Goal: Task Accomplishment & Management: Complete application form

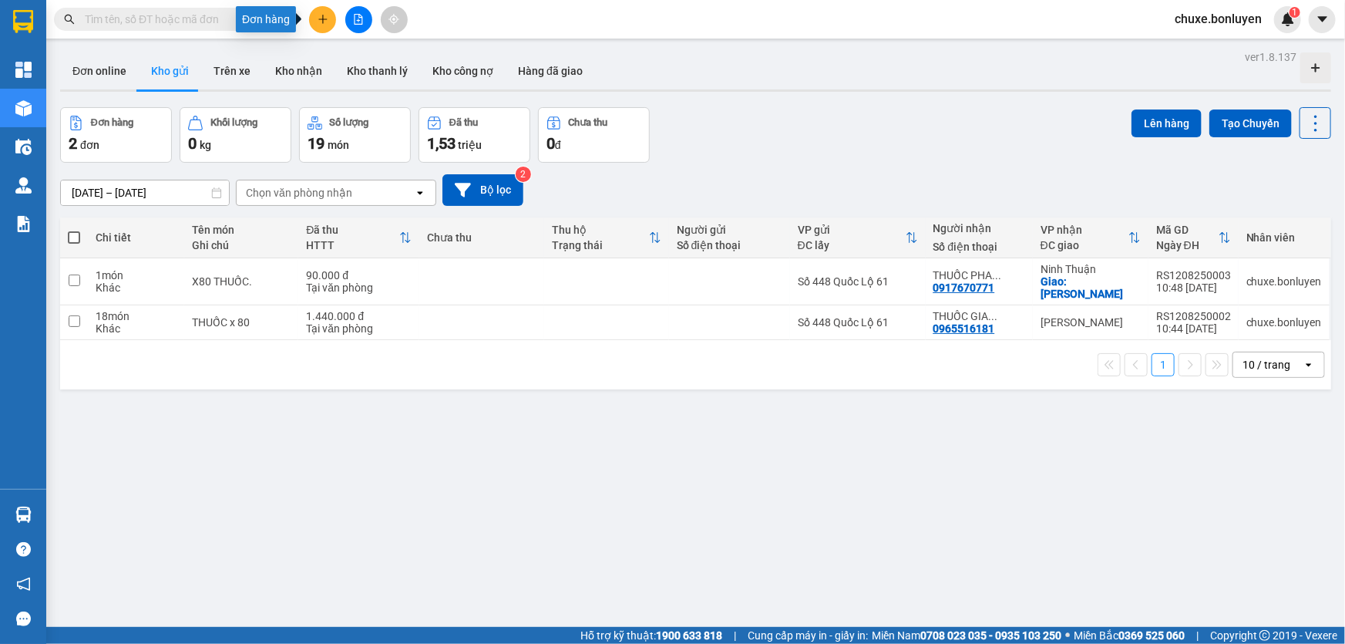
click at [320, 22] on icon "plus" at bounding box center [323, 19] width 11 height 11
click at [364, 59] on div "Tạo đơn hàng" at bounding box center [383, 57] width 67 height 17
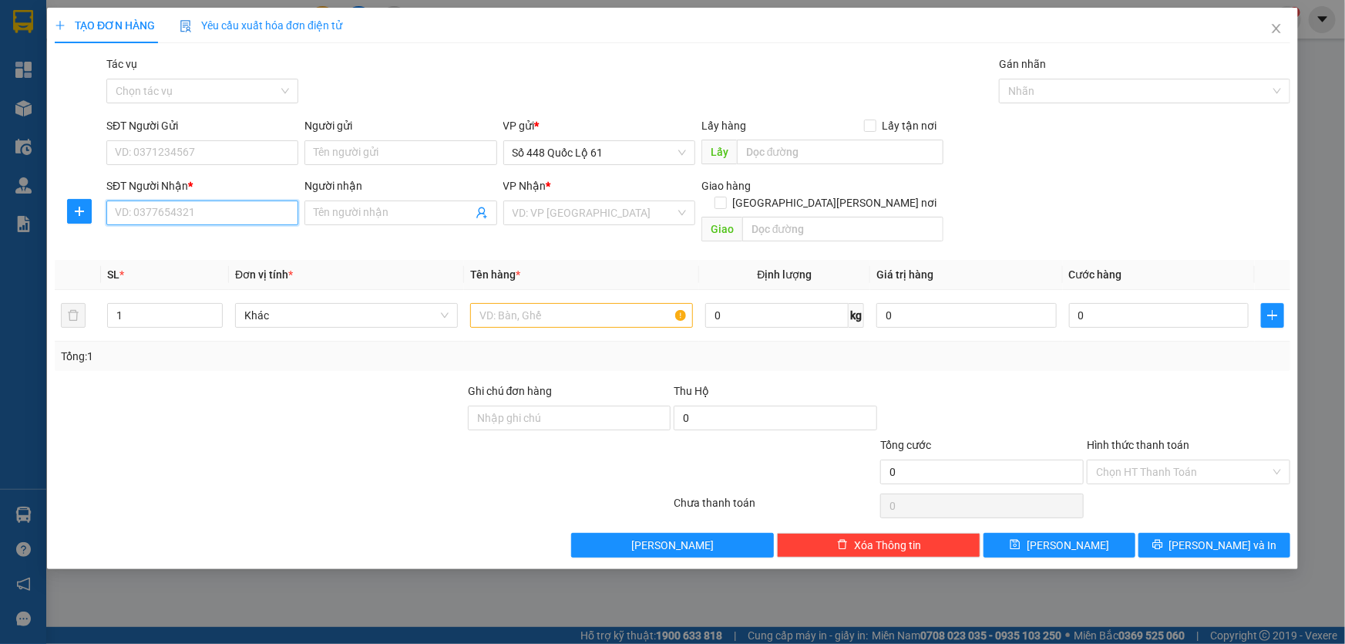
click at [210, 207] on input "SĐT Người Nhận *" at bounding box center [202, 212] width 192 height 25
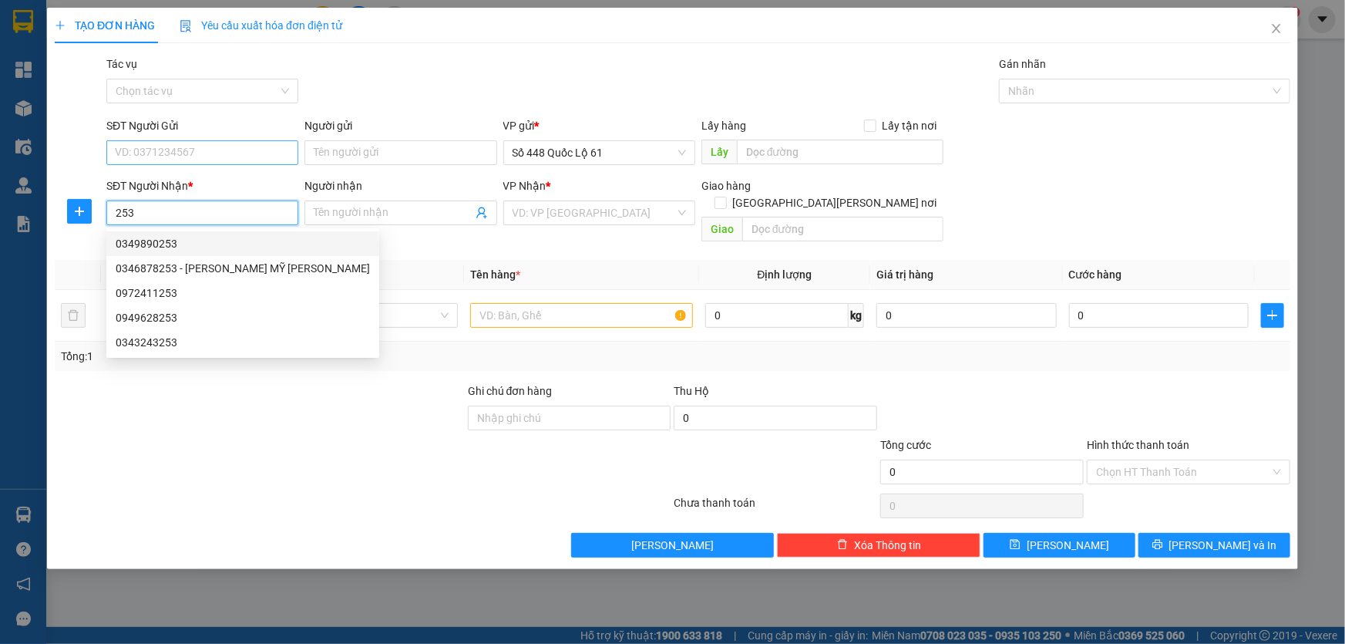
type input "253"
click at [181, 158] on input "SĐT Người Gửi" at bounding box center [202, 152] width 192 height 25
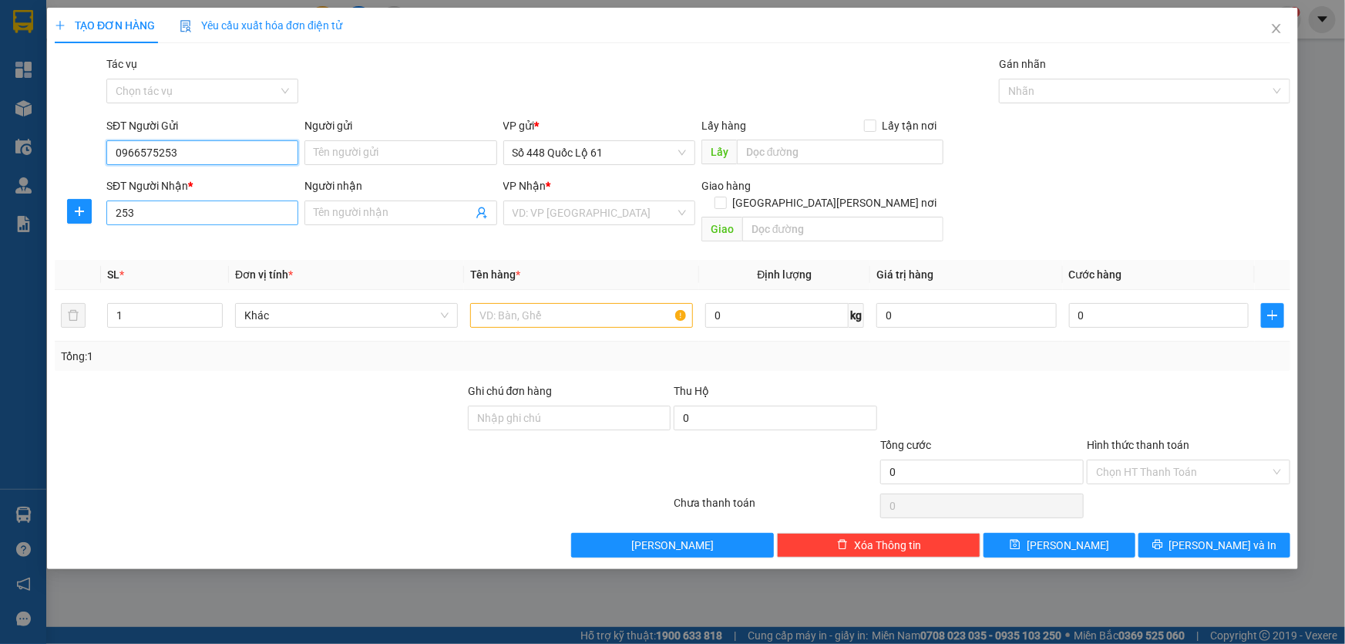
type input "0966575253"
click at [158, 204] on input "253" at bounding box center [202, 212] width 192 height 25
type input "2"
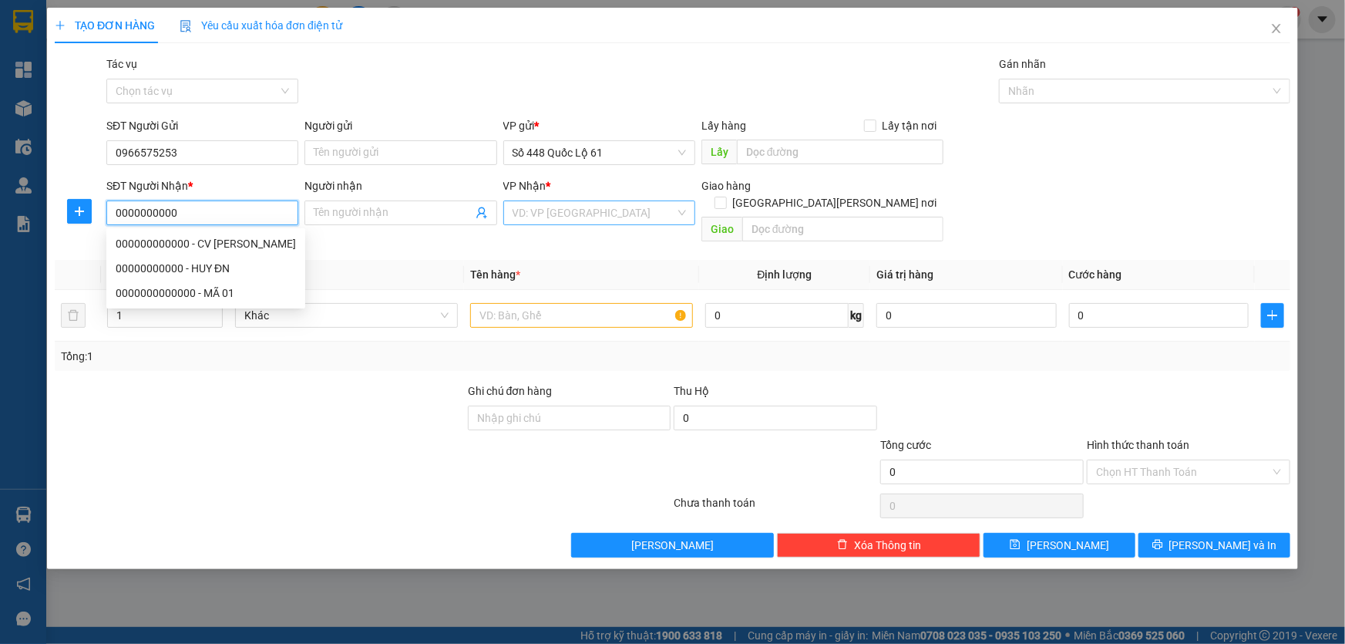
type input "0000000000"
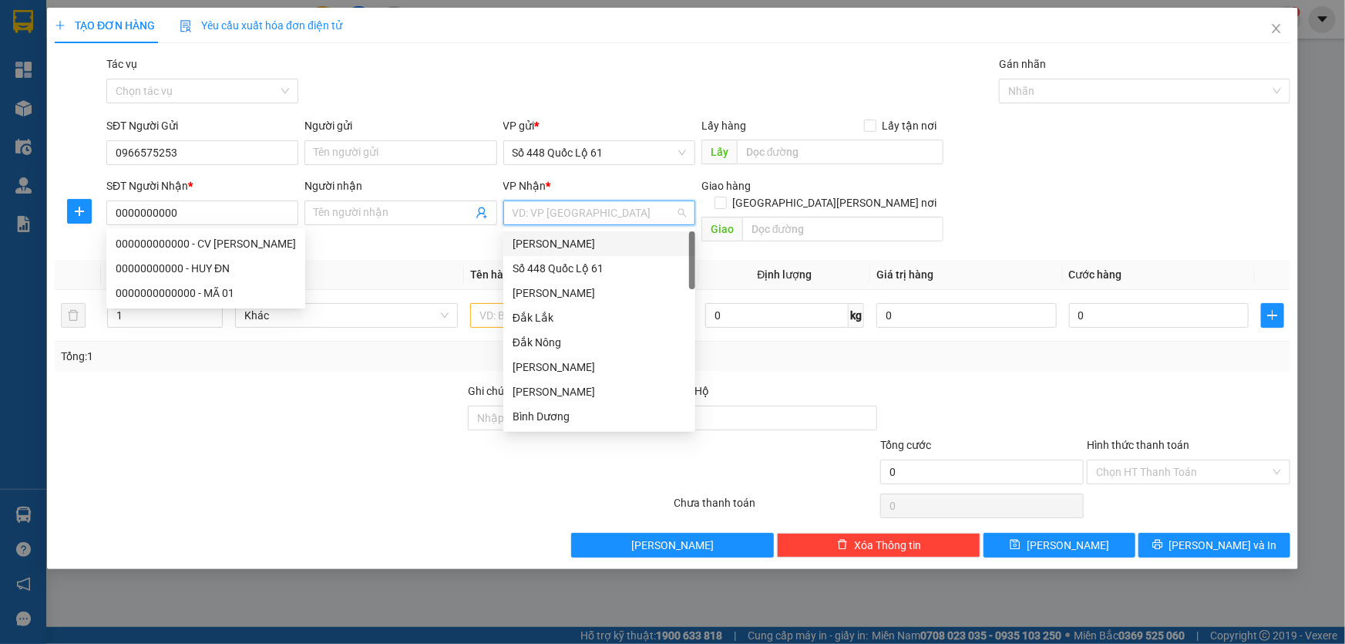
click at [522, 208] on input "search" at bounding box center [594, 212] width 163 height 23
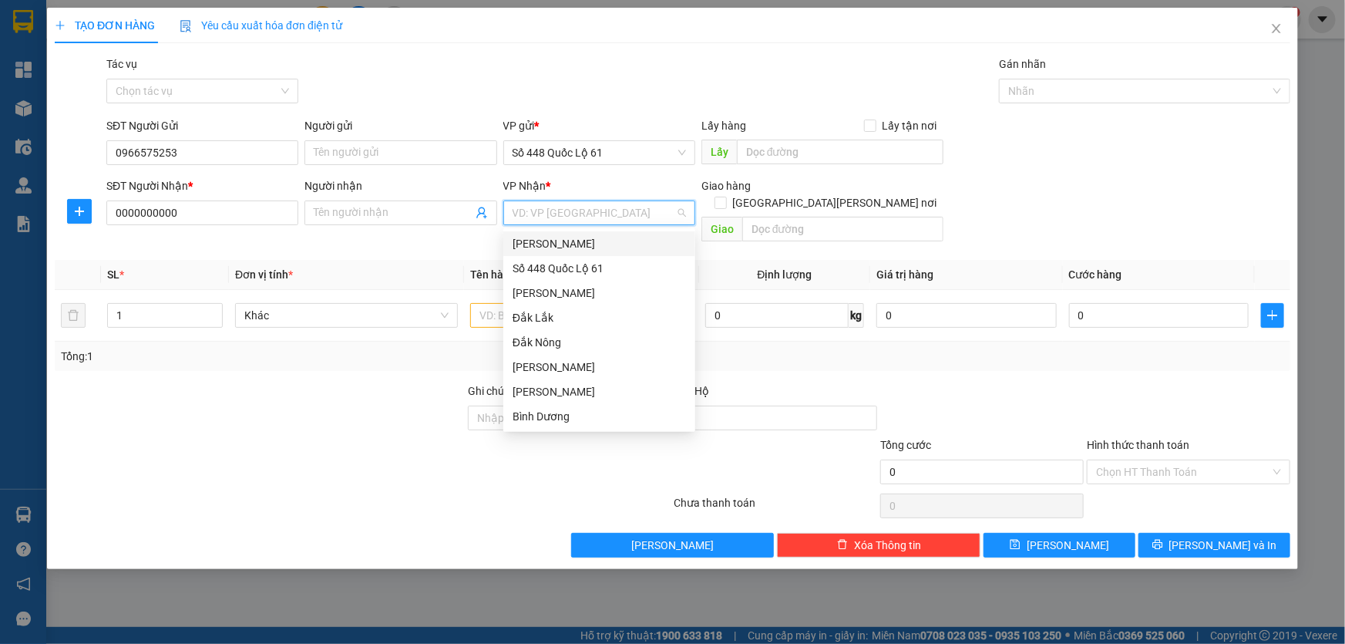
type input "q"
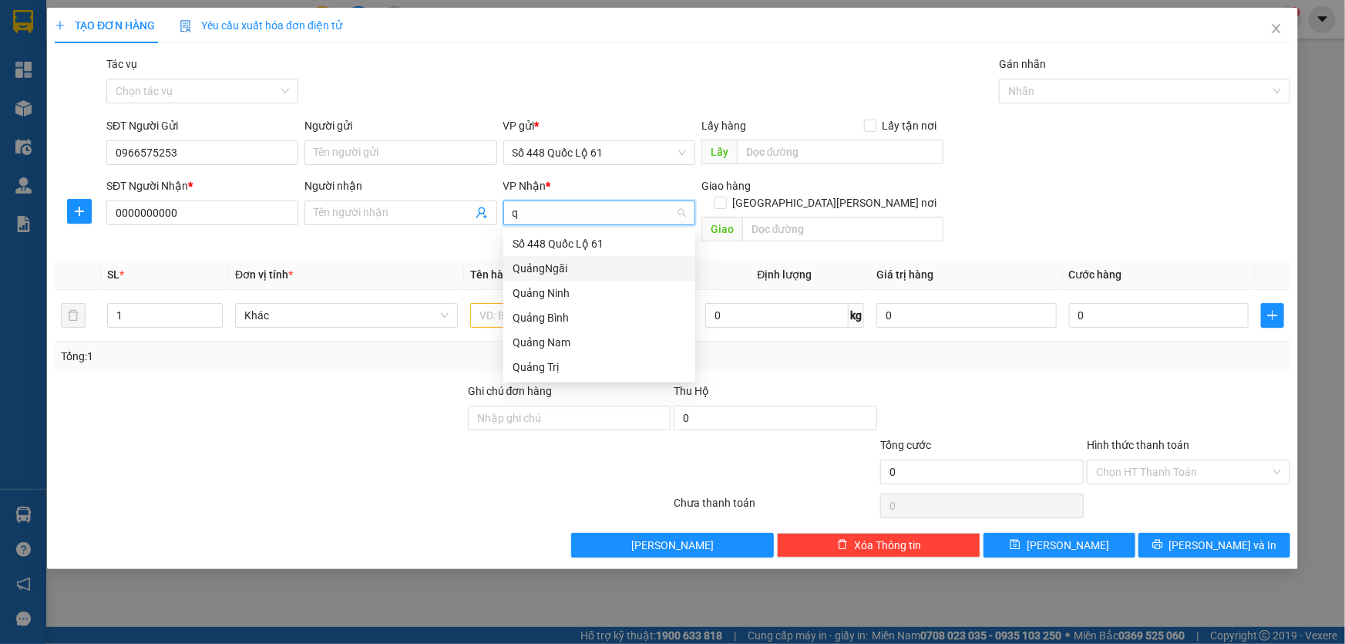
click at [535, 265] on div "QuảngNgãi" at bounding box center [599, 268] width 173 height 17
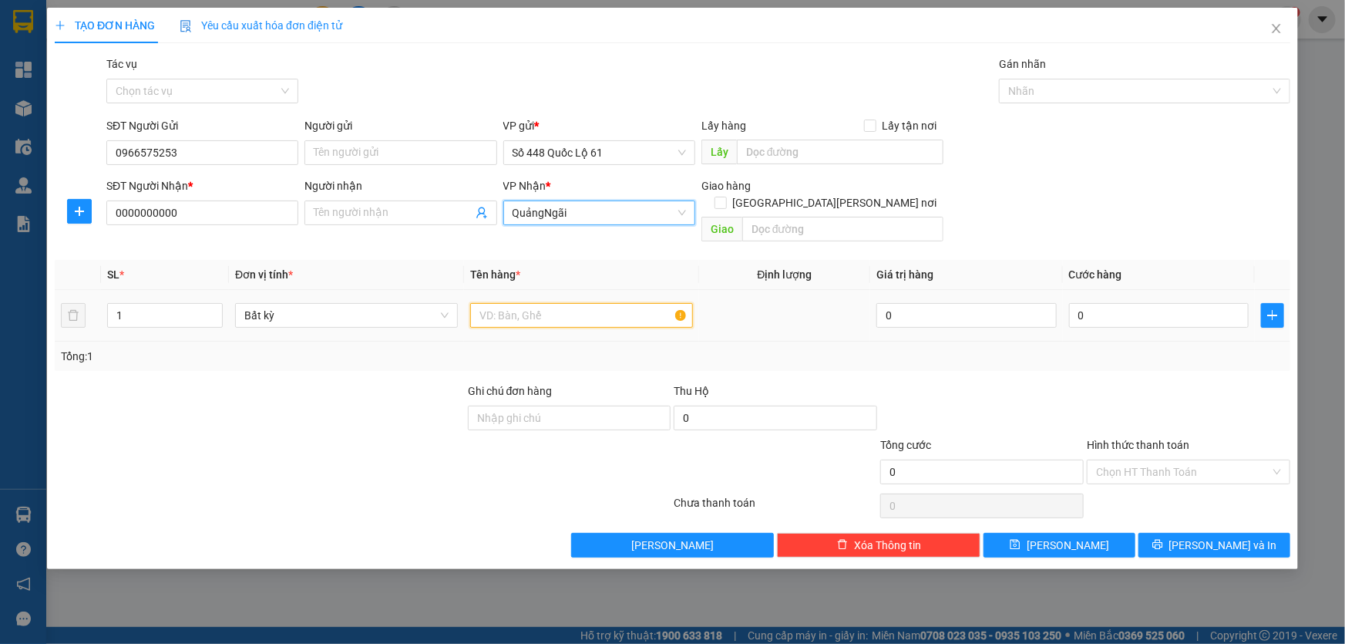
click at [493, 303] on input "text" at bounding box center [581, 315] width 223 height 25
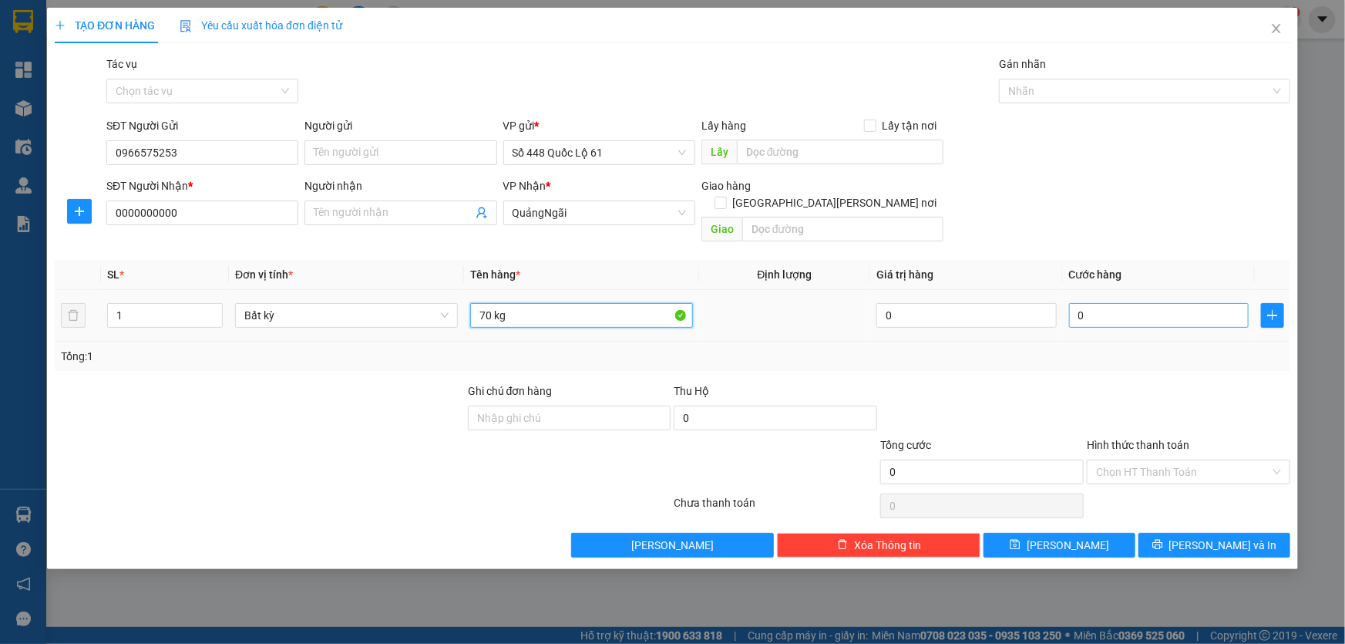
type input "70 kg"
click at [651, 303] on input "0" at bounding box center [1159, 315] width 180 height 25
type input "2"
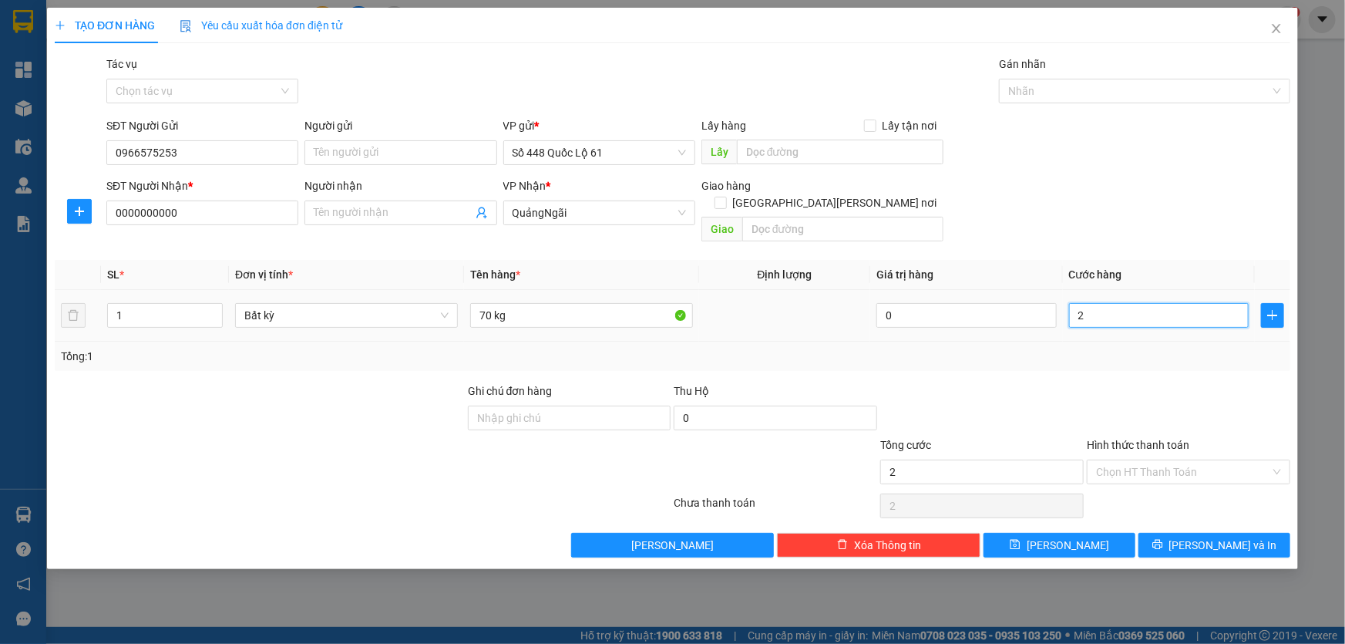
type input "21"
type input "210"
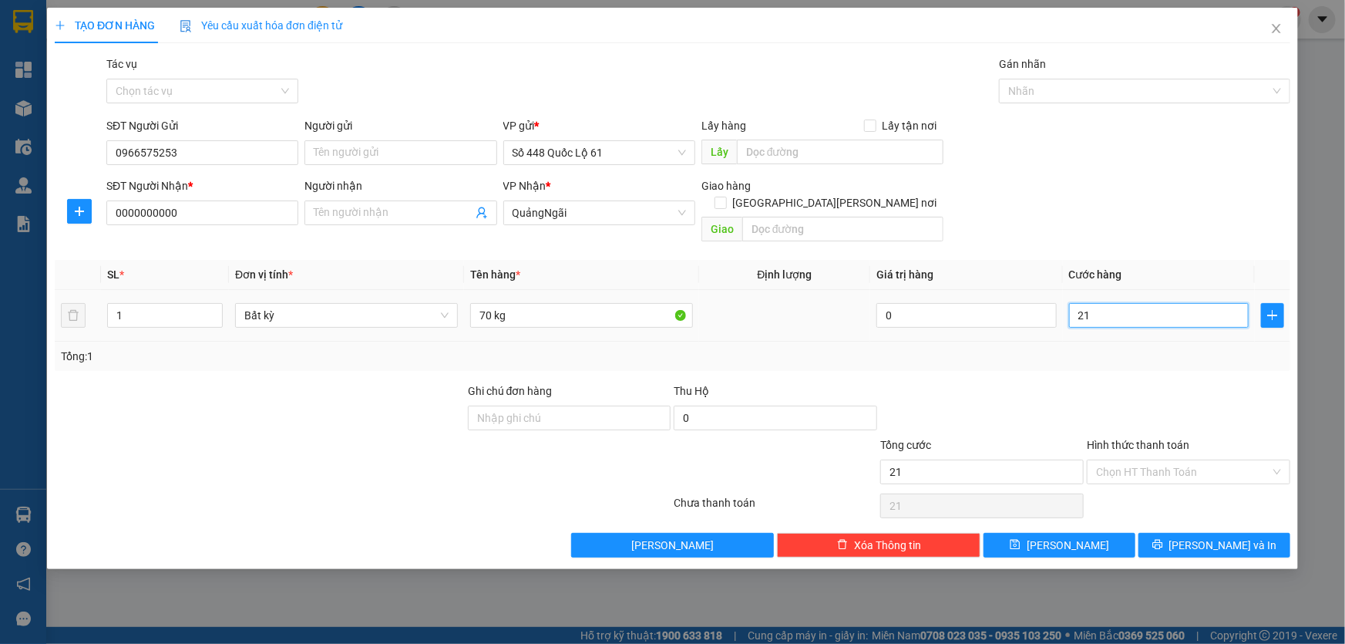
type input "210"
type input "210.000"
click at [651, 429] on button "Lưu" at bounding box center [1060, 545] width 152 height 25
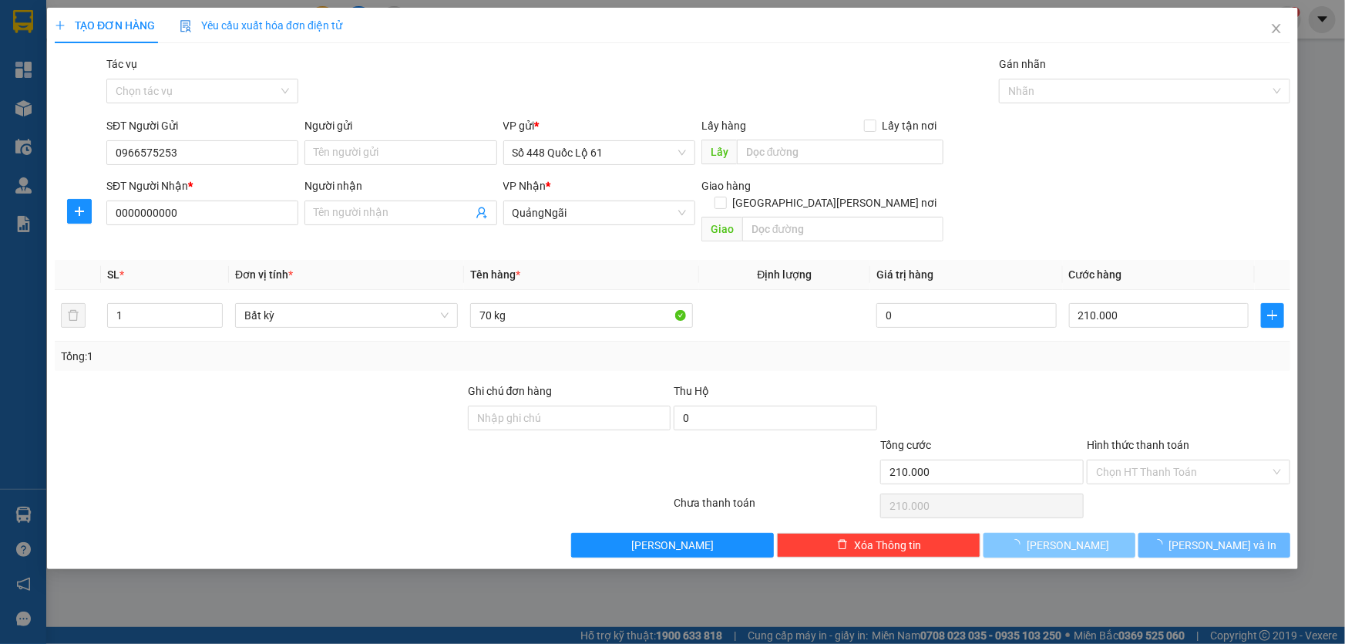
type input "0"
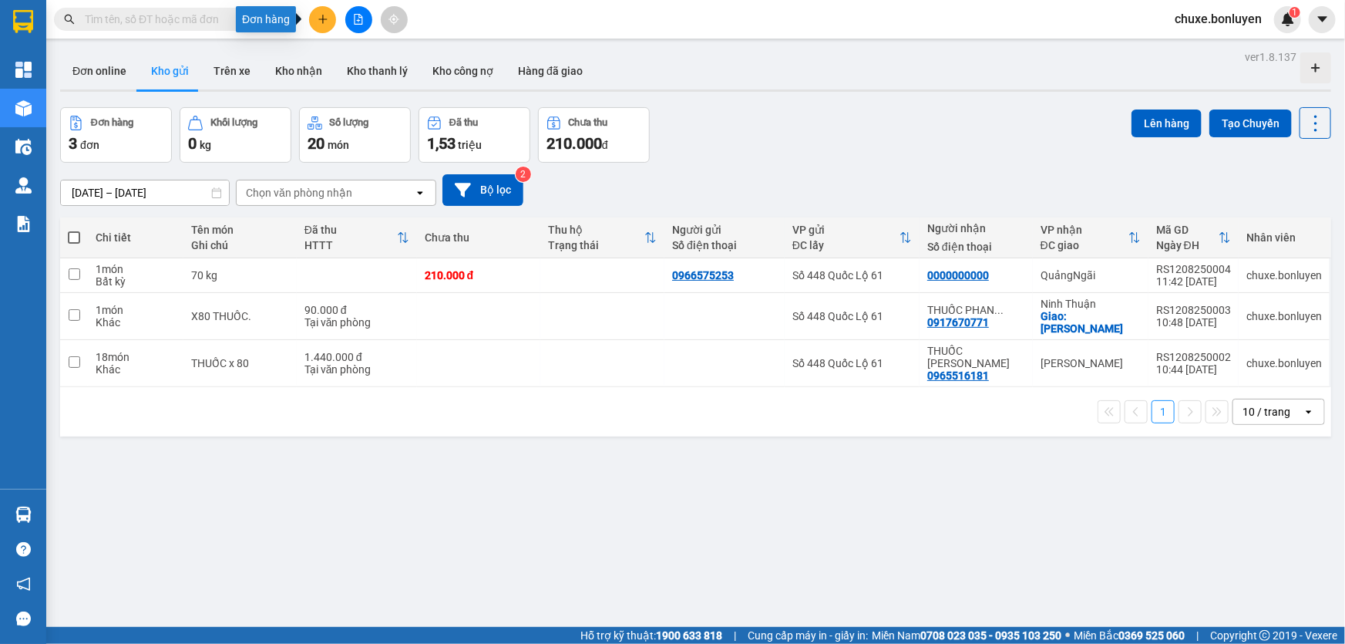
click at [328, 29] on button at bounding box center [322, 19] width 27 height 27
click at [370, 58] on div "Tạo đơn hàng" at bounding box center [383, 57] width 67 height 17
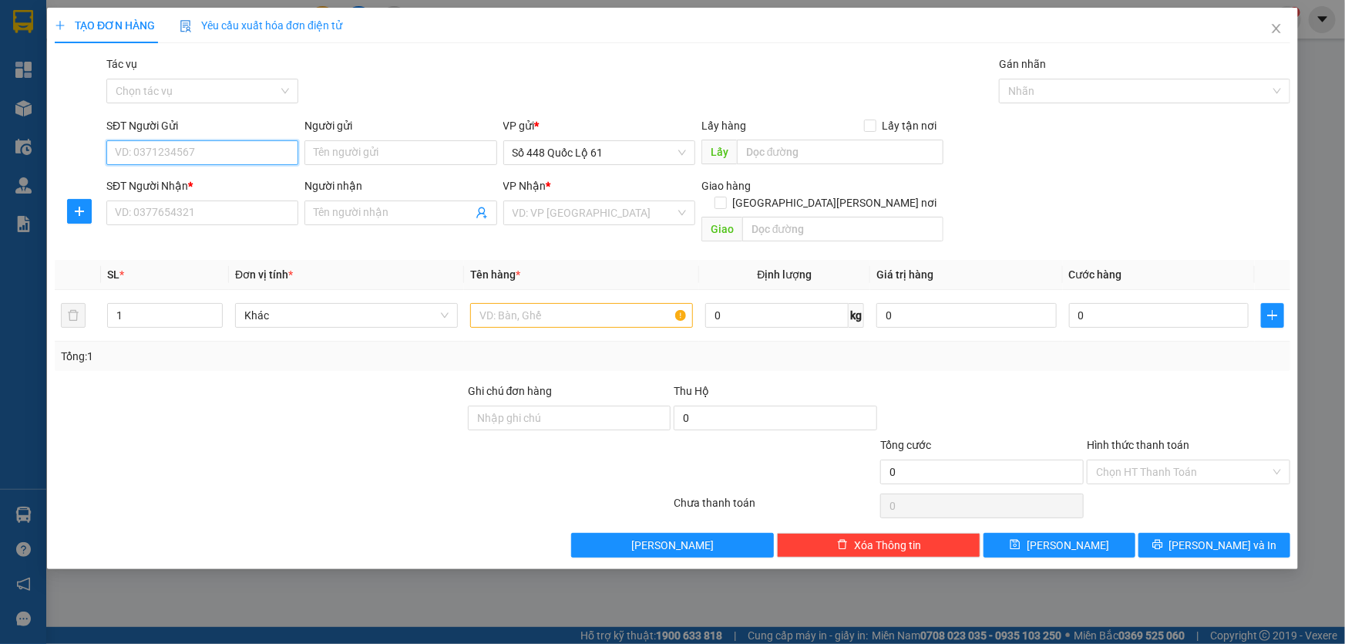
click at [231, 154] on input "SĐT Người Gửi" at bounding box center [202, 152] width 192 height 25
click at [168, 180] on div "0909022262" at bounding box center [202, 183] width 173 height 17
type input "0909022262"
type input "LẤP VÒ"
type input "0000000000"
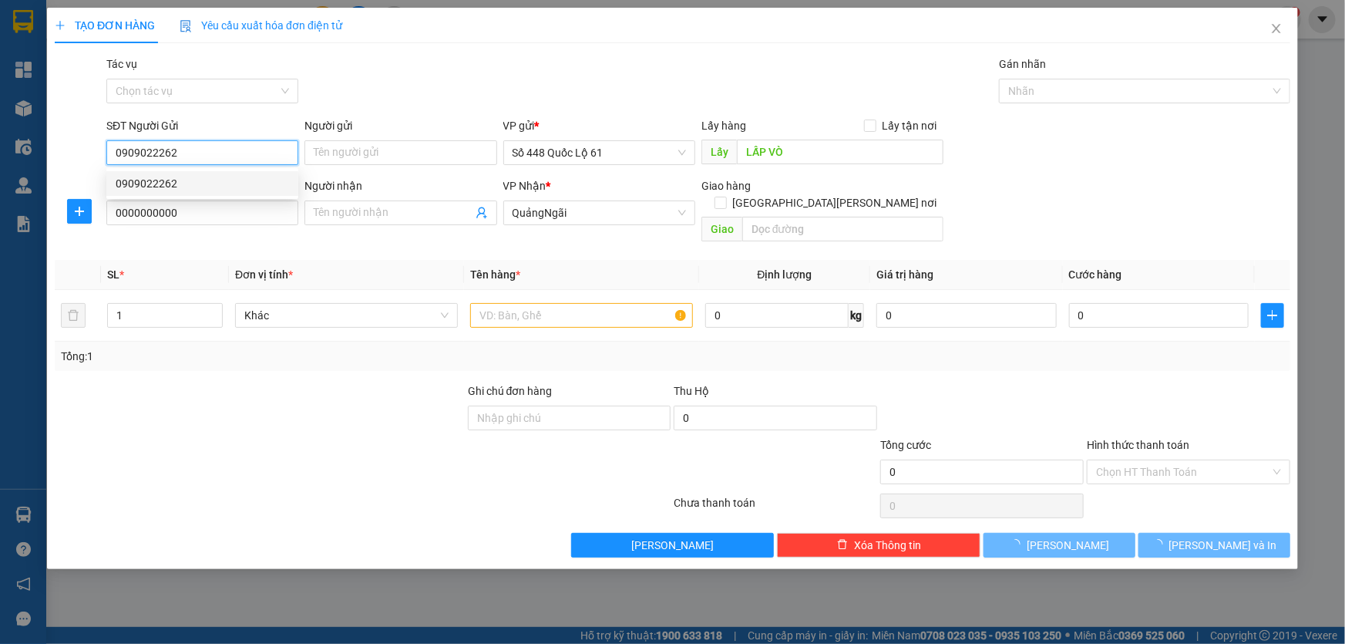
type input "750.000"
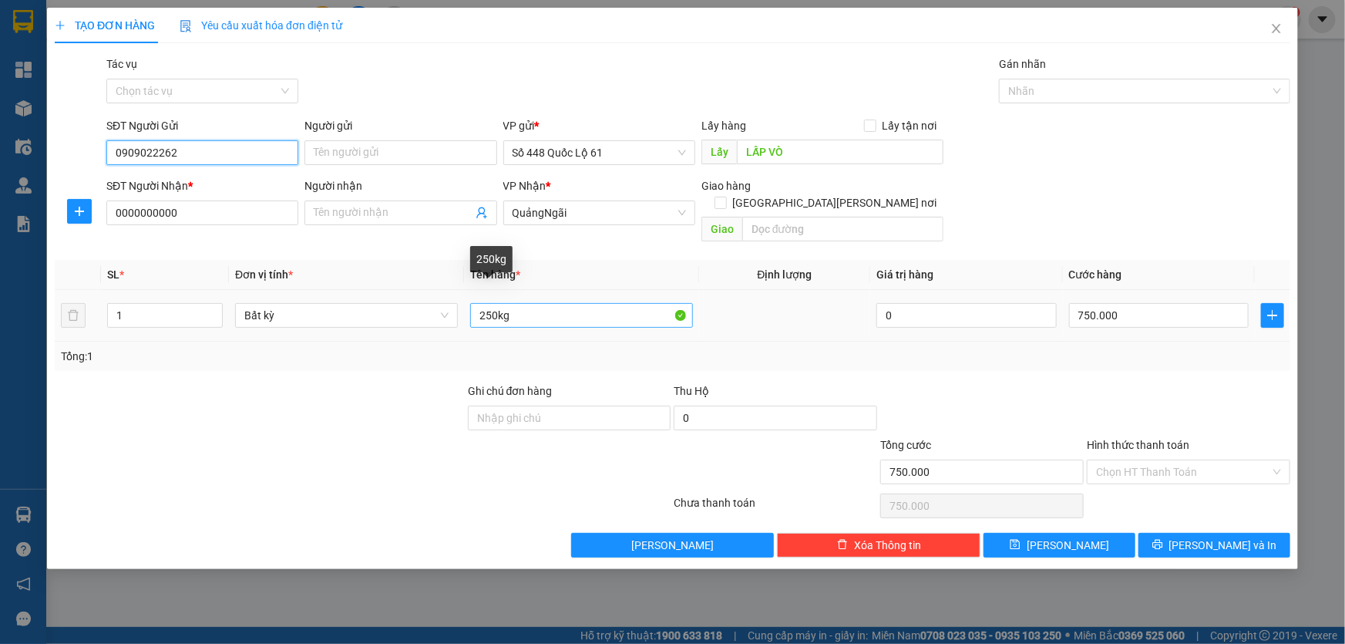
type input "0909022262"
click at [489, 303] on input "250kg" at bounding box center [581, 315] width 223 height 25
click at [594, 216] on span "QuảngNgãi" at bounding box center [599, 212] width 173 height 23
type input "50kg"
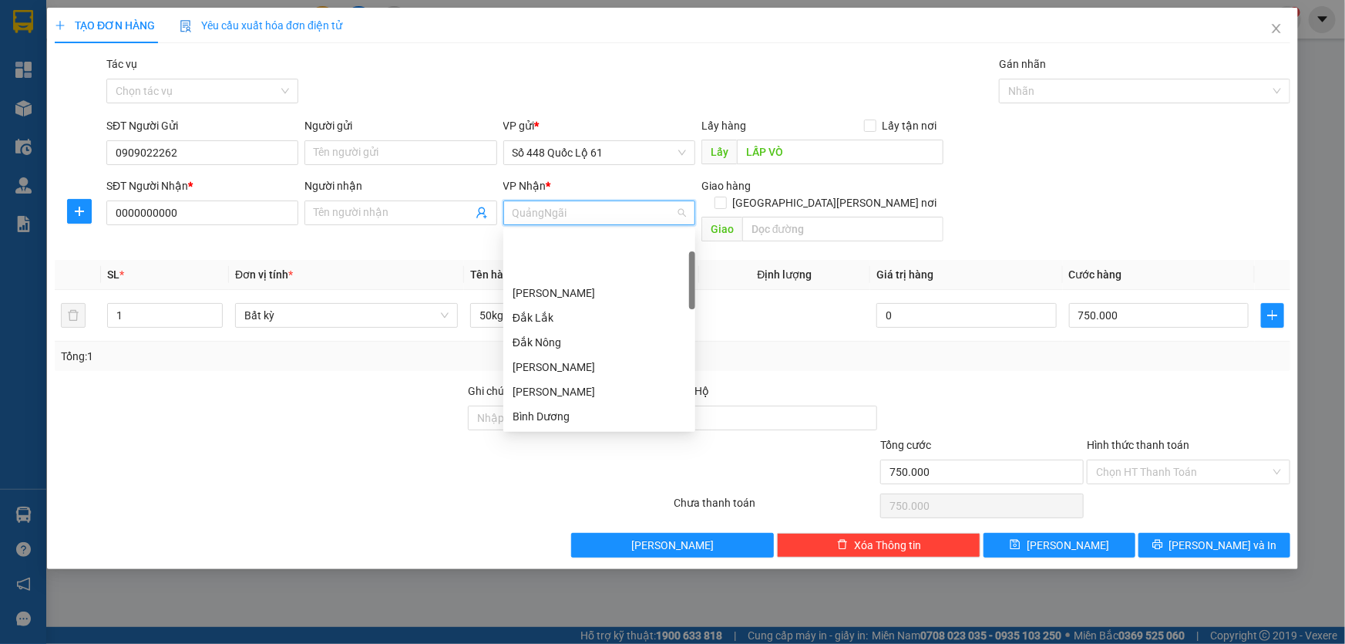
scroll to position [74, 0]
type input "g"
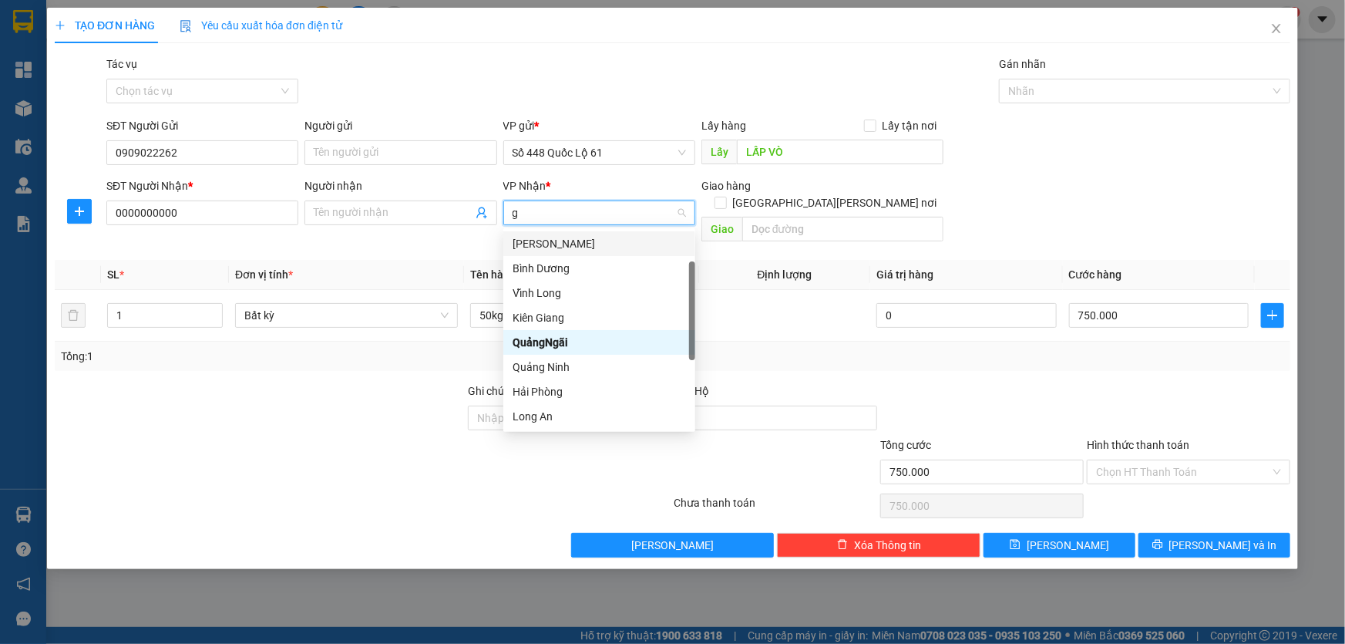
click at [571, 247] on div "Gia Lai" at bounding box center [599, 243] width 173 height 17
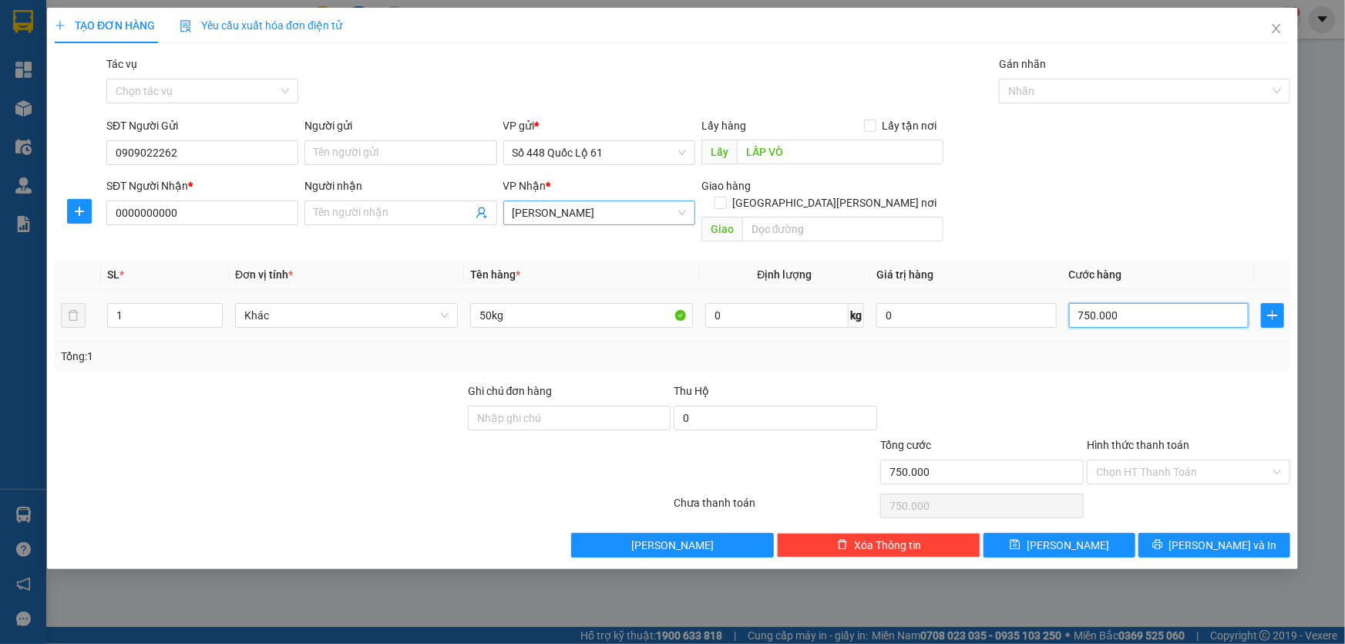
click at [651, 303] on input "750.000" at bounding box center [1159, 315] width 180 height 25
type input "1"
type input "15"
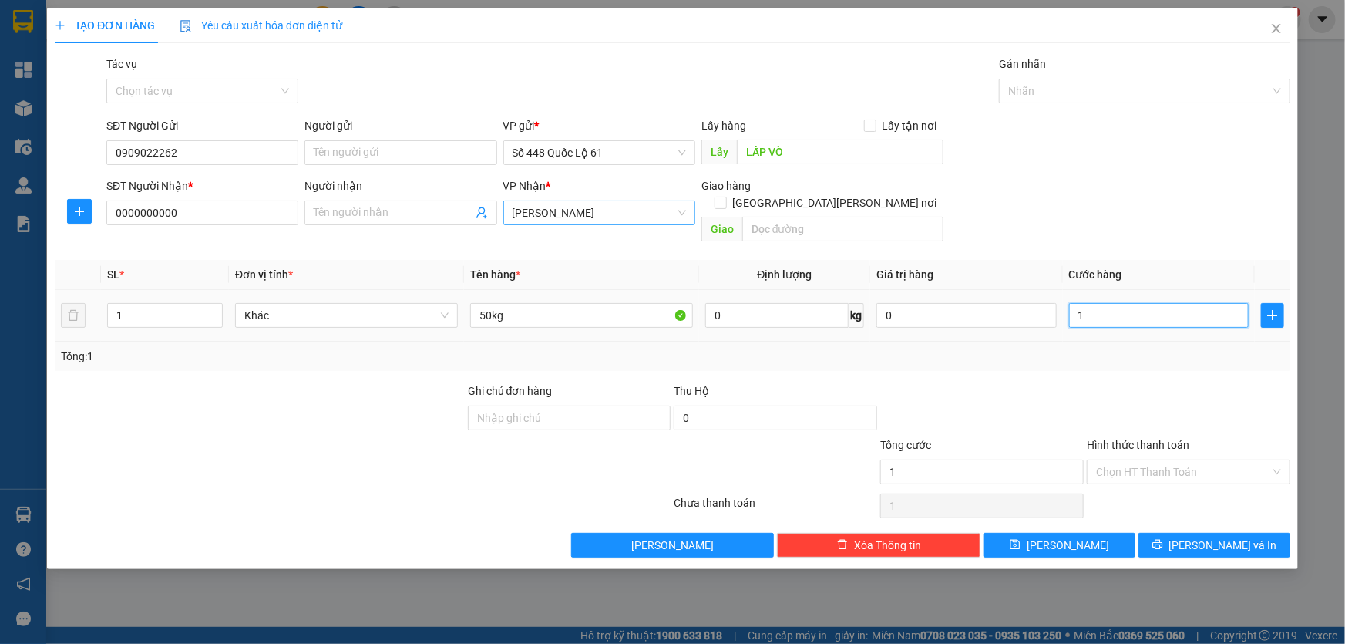
type input "15"
type input "150"
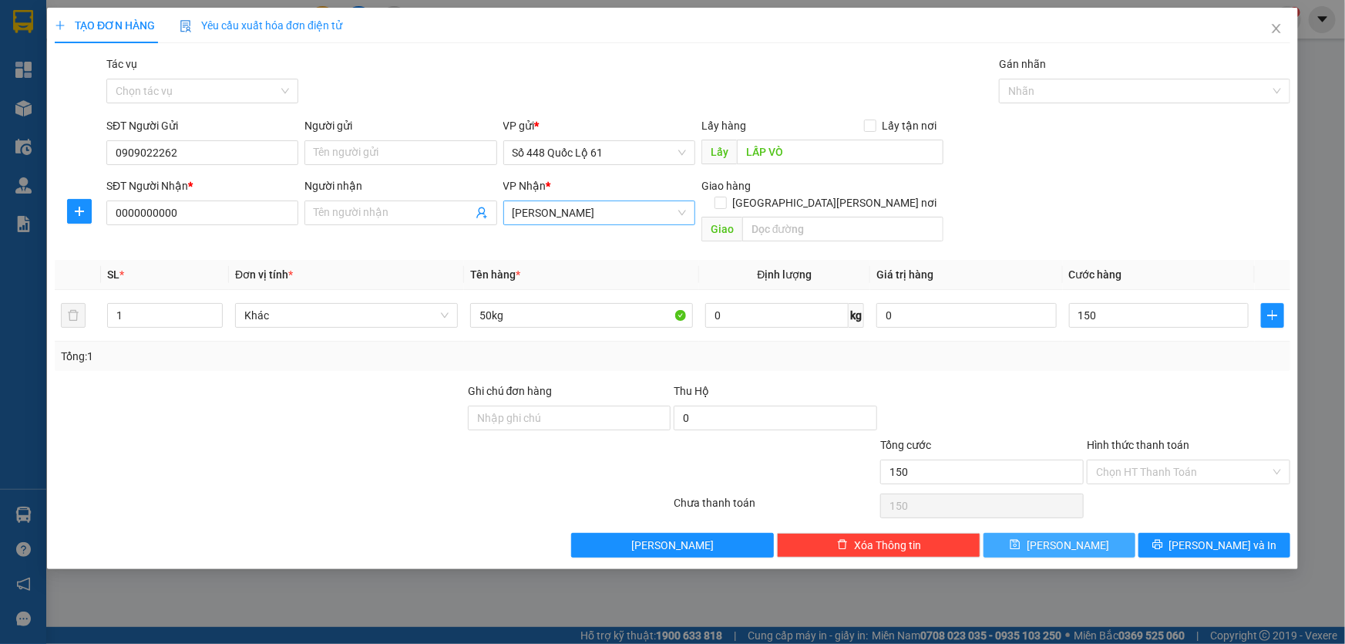
type input "150.000"
click at [651, 429] on button "Lưu" at bounding box center [1060, 545] width 152 height 25
type input "0"
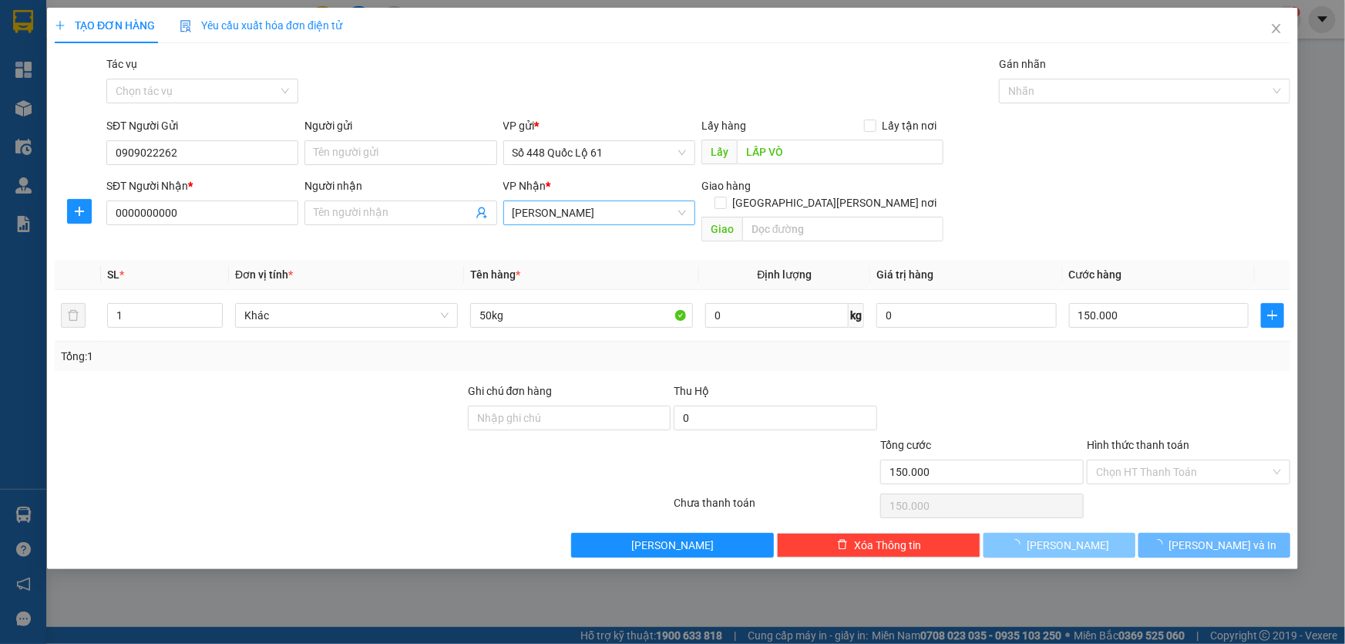
type input "0"
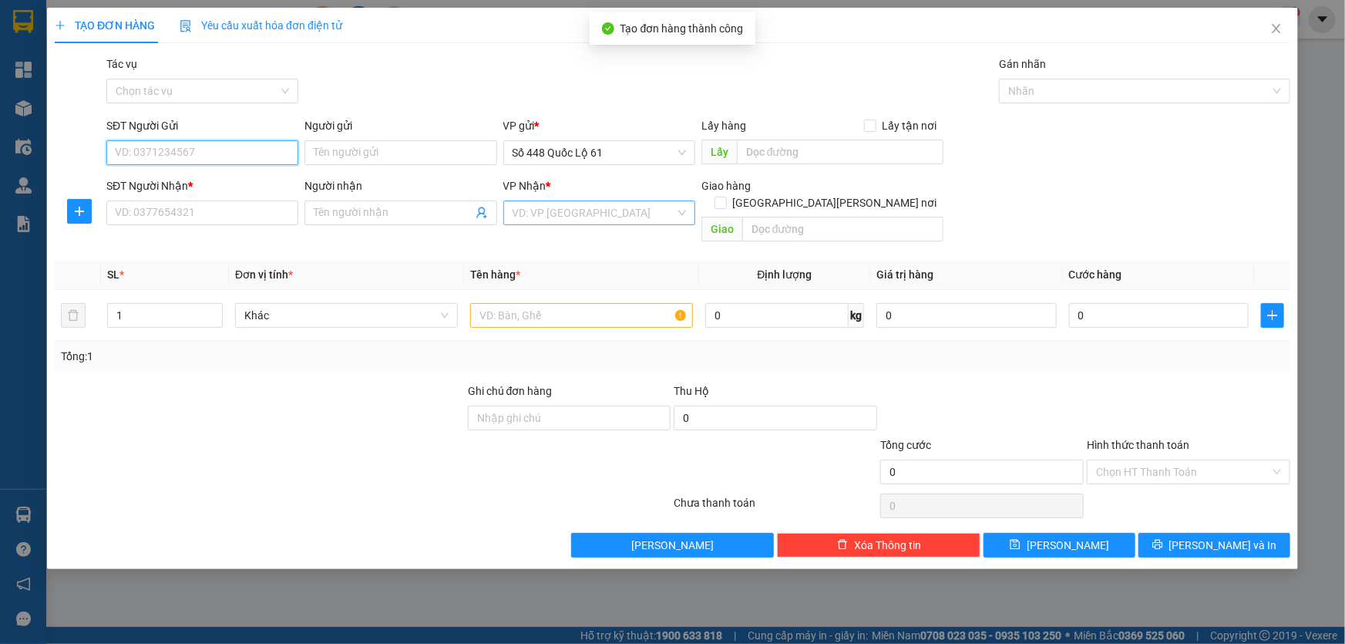
click at [191, 146] on input "SĐT Người Gửi" at bounding box center [202, 152] width 192 height 25
click at [153, 156] on input "SĐT Người Gửi" at bounding box center [202, 152] width 192 height 25
click at [159, 188] on div "0787998488" at bounding box center [202, 183] width 173 height 17
type input "0787998488"
type input "LAI VUNG"
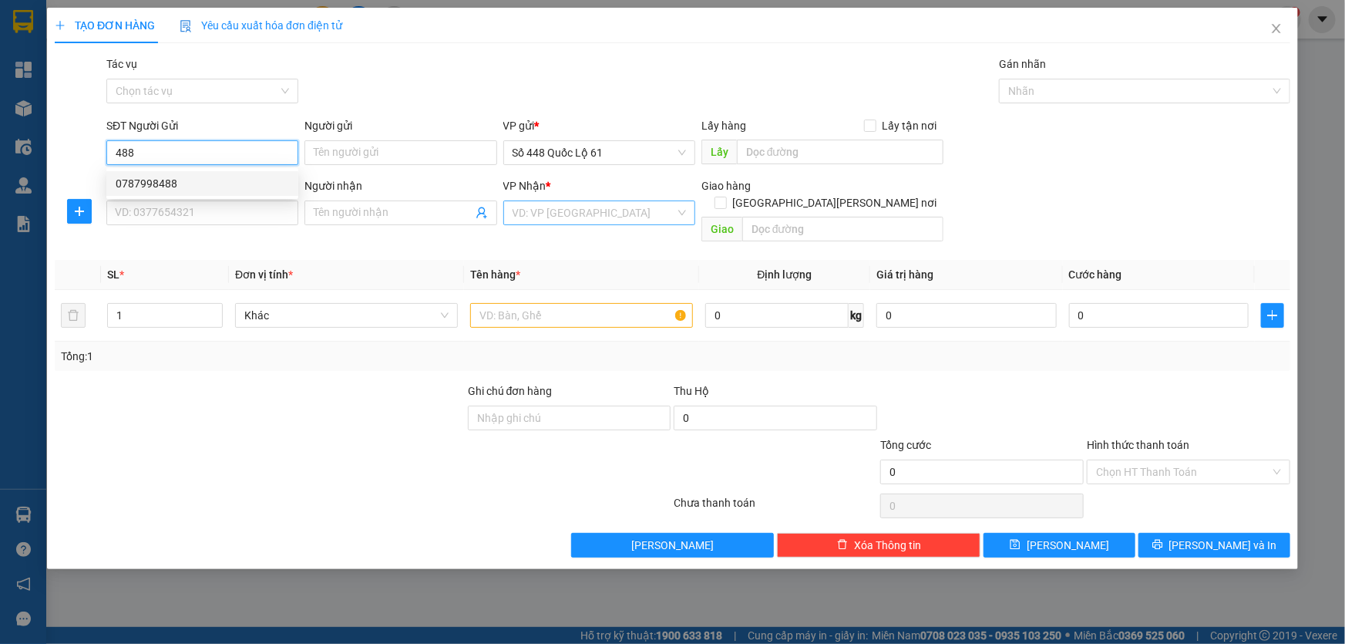
type input "00000000000"
type input "HUY ĐN"
type input "200.000"
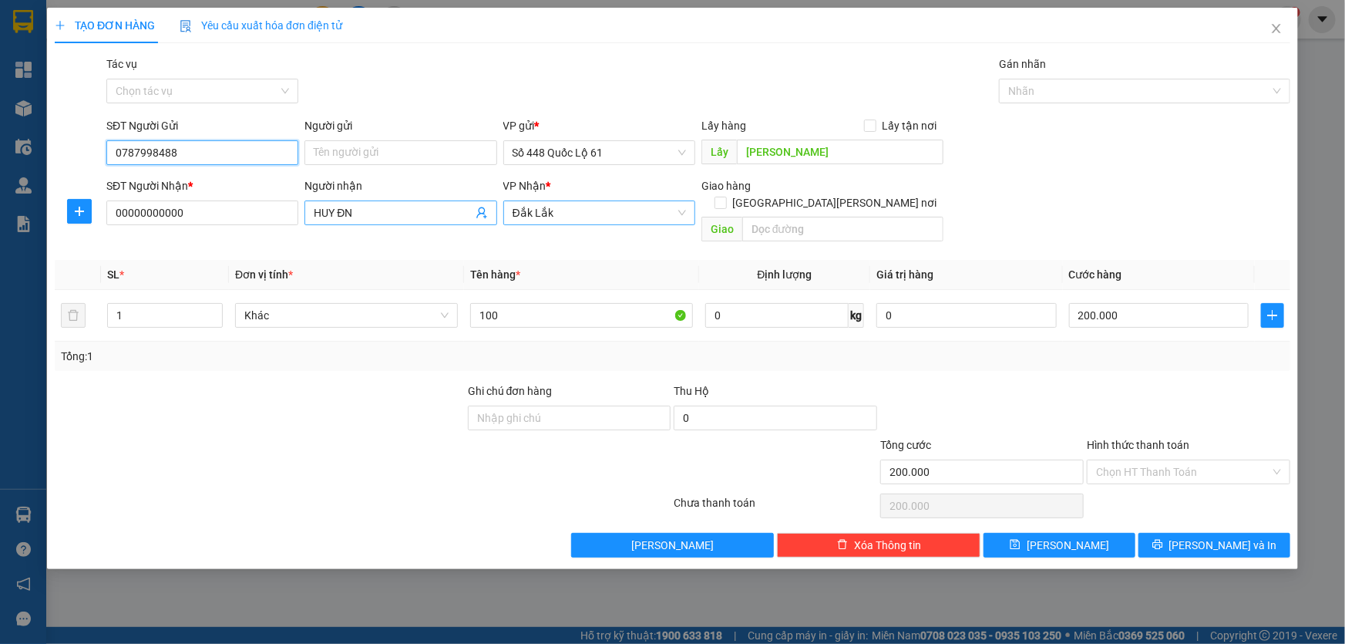
type input "0787998488"
click at [406, 217] on input "HUY ĐN" at bounding box center [393, 212] width 158 height 17
type input "H"
click at [530, 214] on span "Đắk Lắk" at bounding box center [599, 212] width 173 height 23
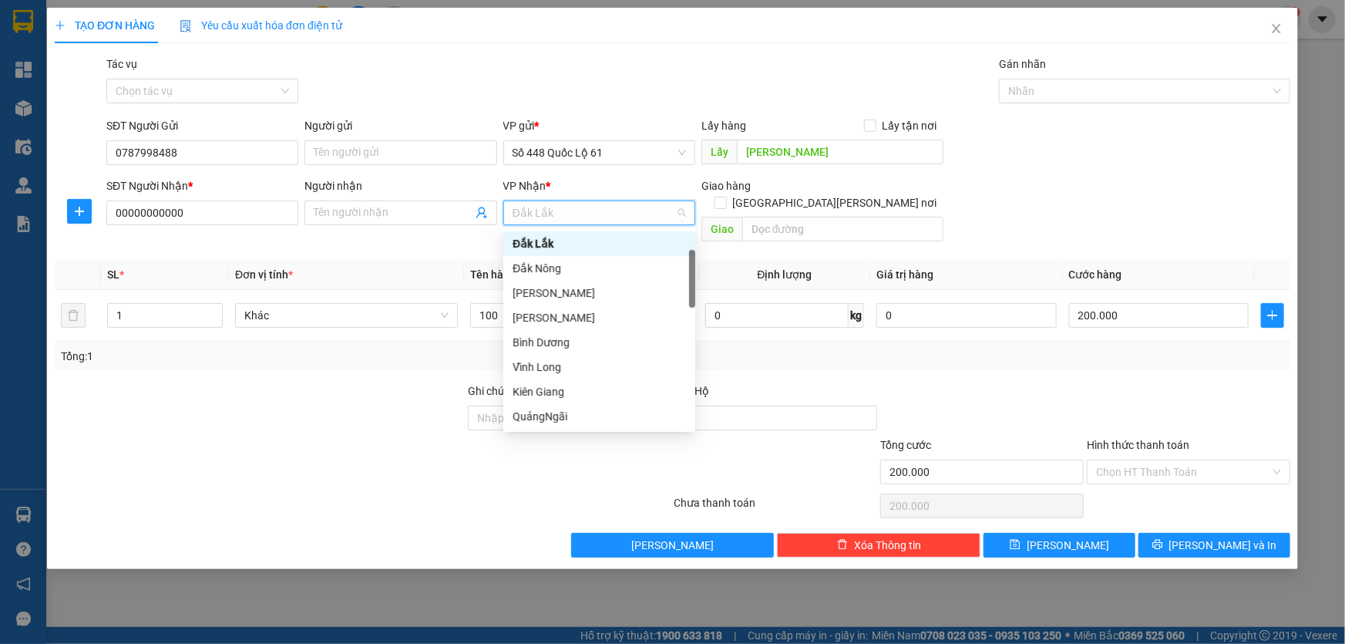
type input "q"
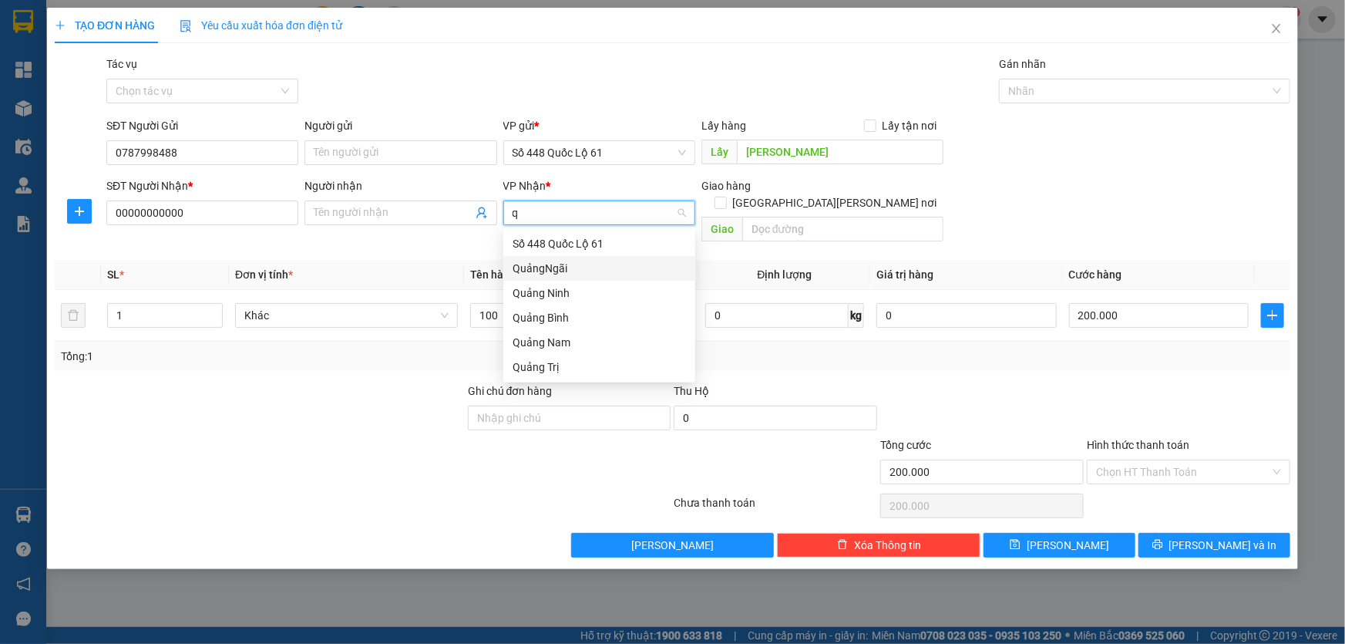
click at [530, 271] on div "QuảngNgãi" at bounding box center [599, 268] width 173 height 17
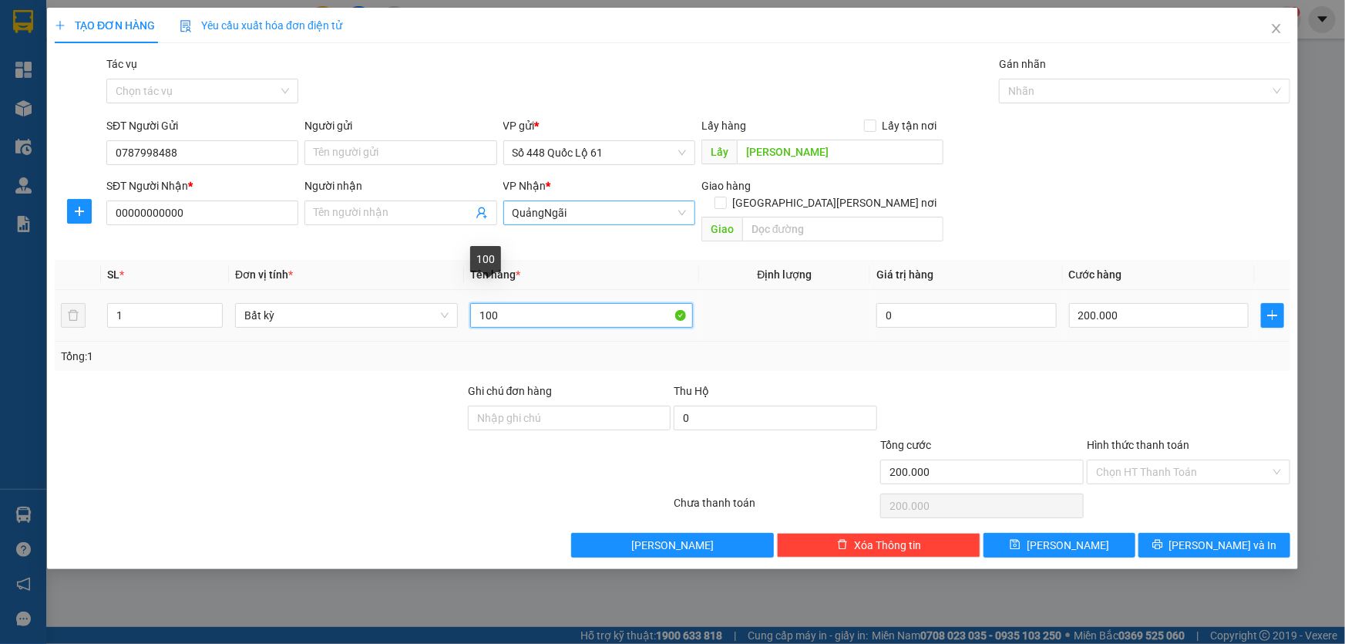
click at [492, 308] on input "100" at bounding box center [581, 315] width 223 height 25
click at [513, 303] on input "50" at bounding box center [581, 315] width 223 height 25
type input "50kg"
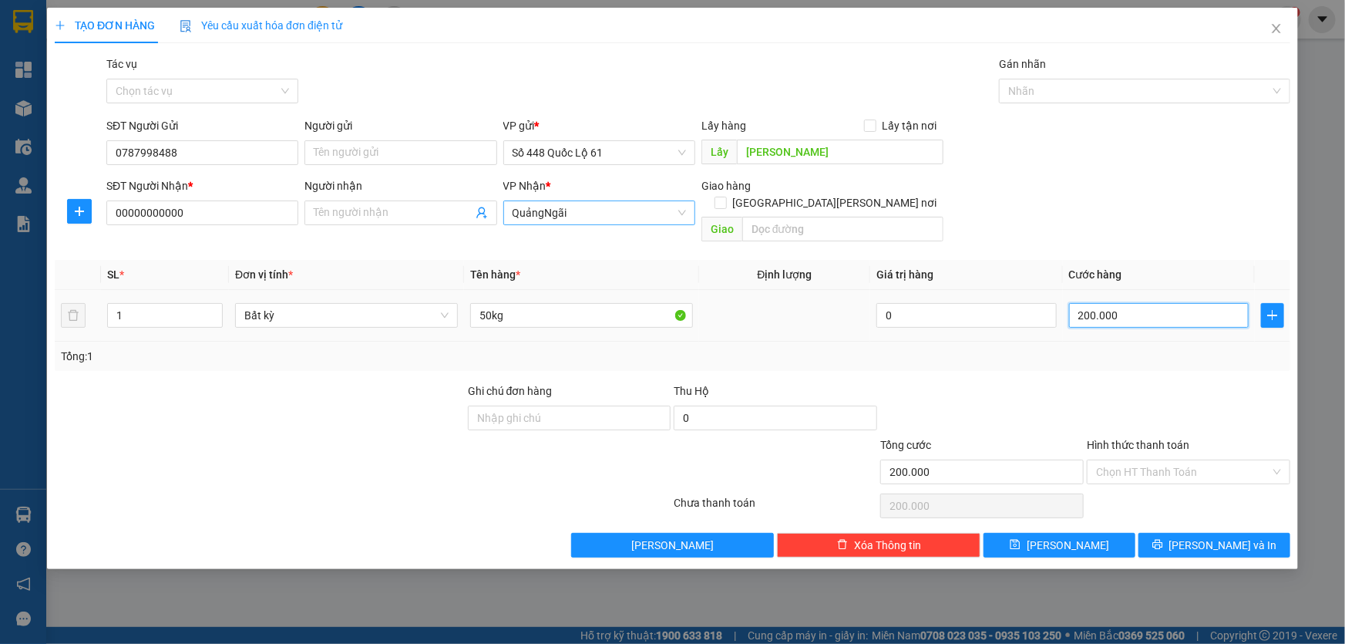
click at [651, 303] on input "200.000" at bounding box center [1159, 315] width 180 height 25
type input "1"
type input "15"
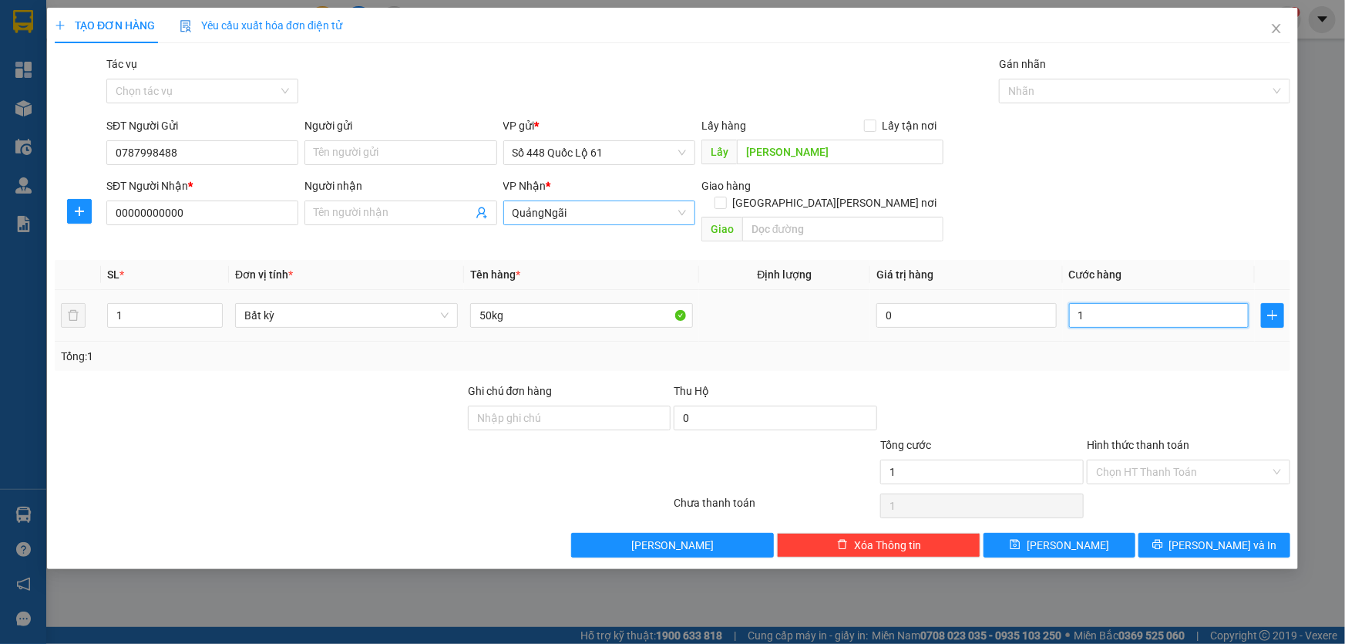
type input "15"
type input "150"
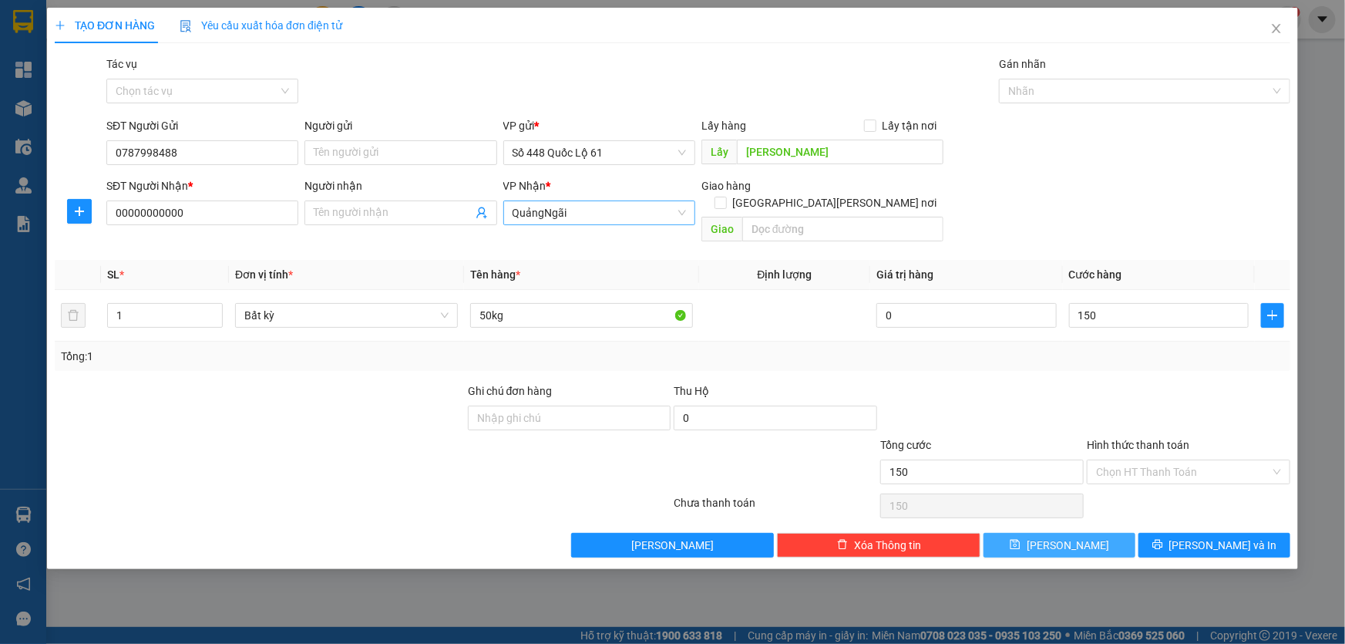
type input "150.000"
click at [651, 429] on span "Lưu" at bounding box center [1068, 545] width 82 height 17
type input "0"
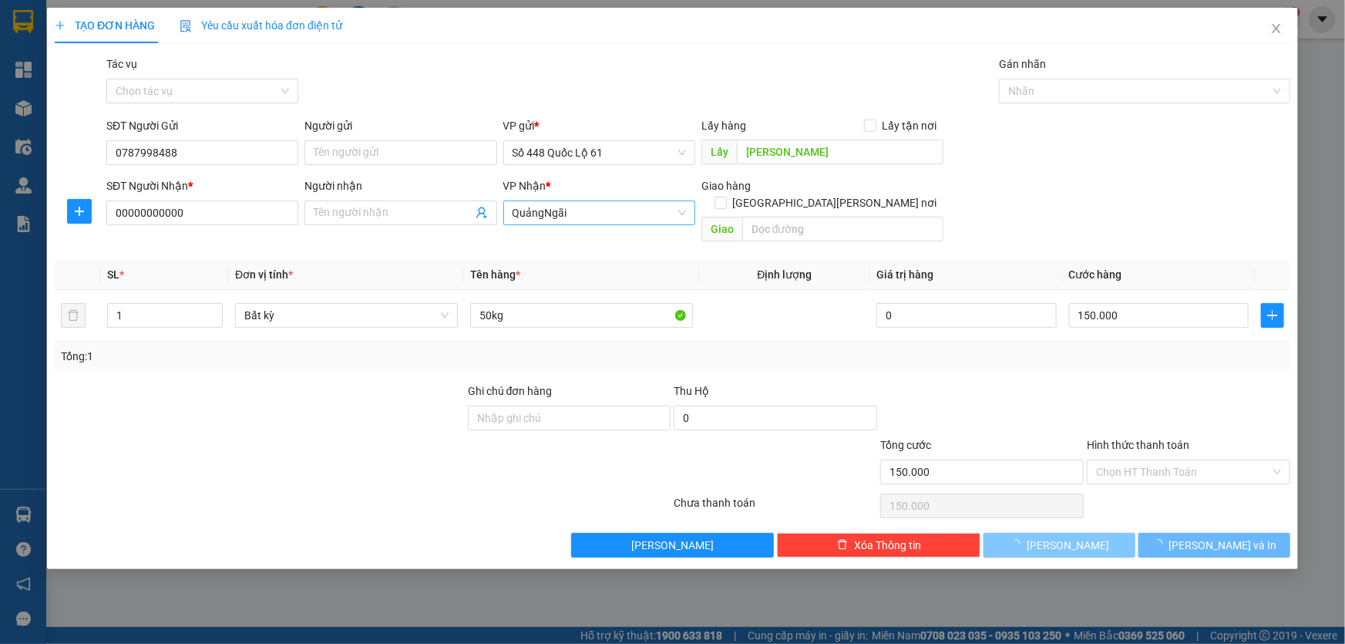
type input "0"
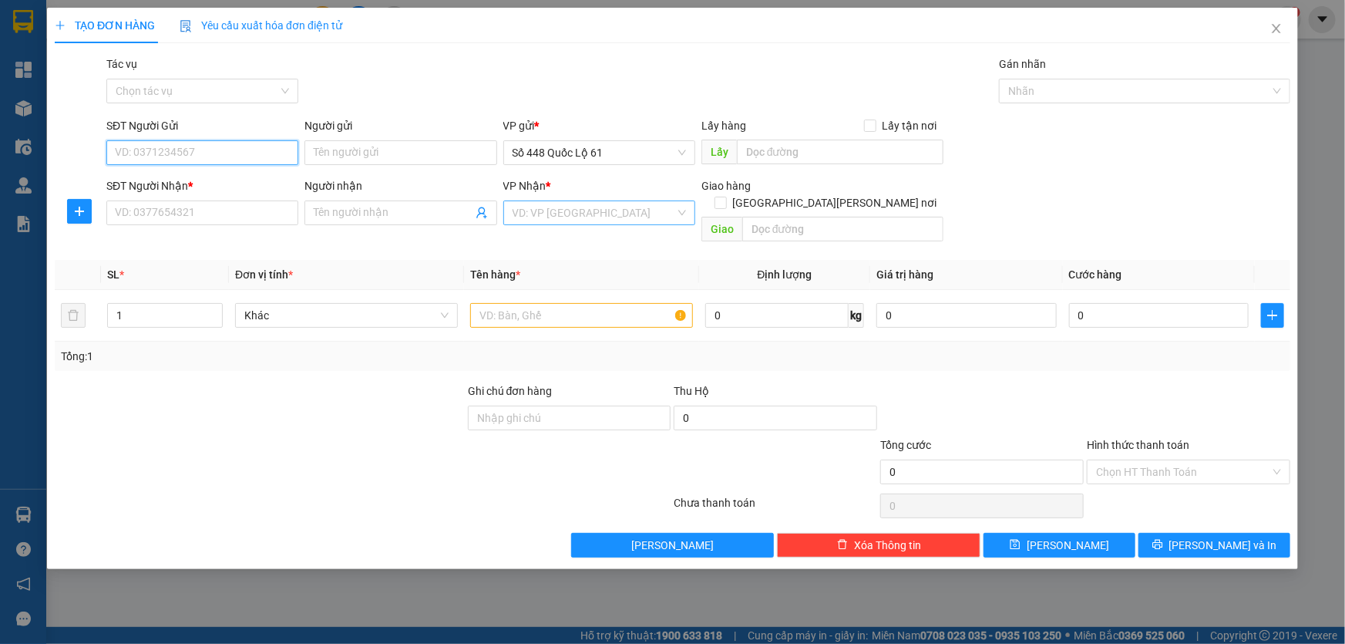
click at [176, 150] on input "SĐT Người Gửi" at bounding box center [202, 152] width 192 height 25
click at [204, 184] on div "0977969527" at bounding box center [202, 183] width 173 height 17
type input "0977969527"
type input "LAI VUNG"
type input "0000000000"
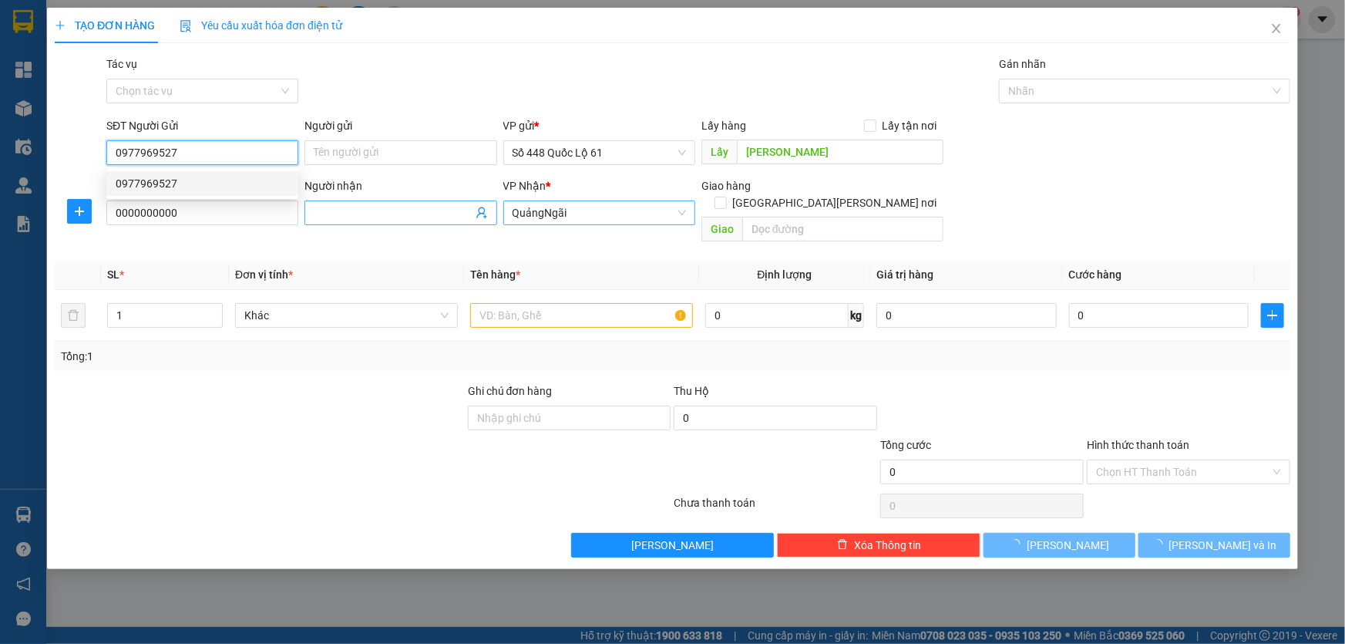
type input "150.000"
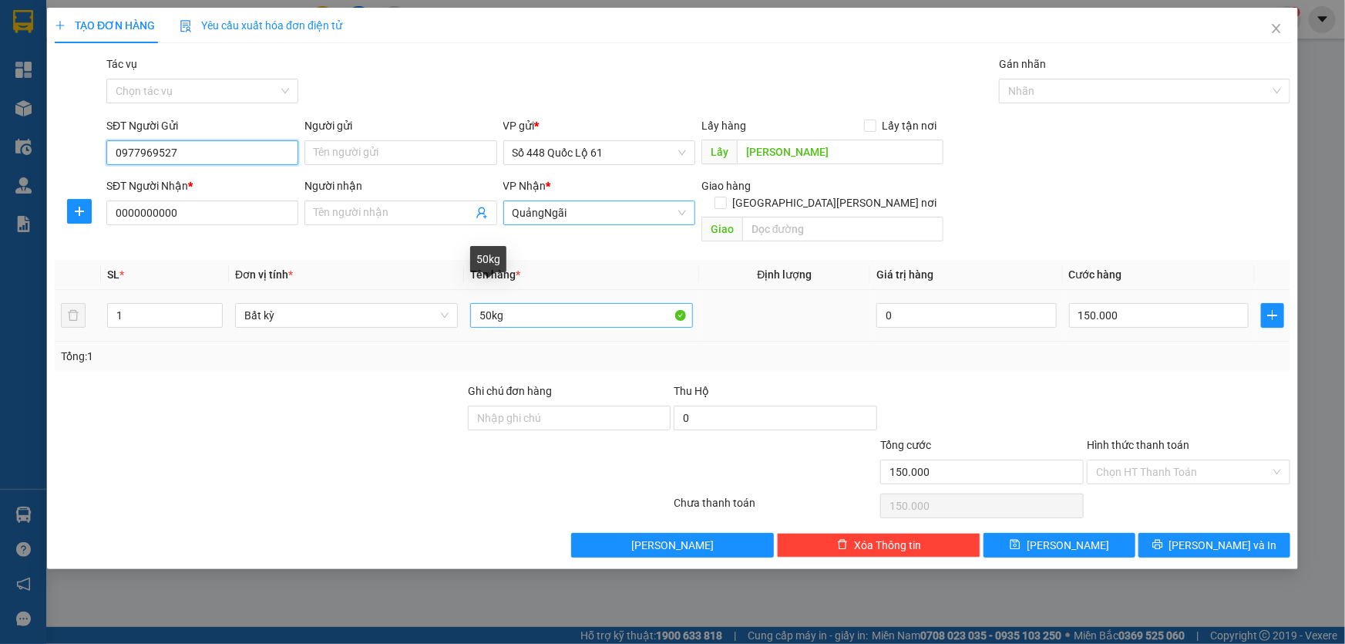
type input "0977969527"
click at [476, 303] on input "50kg" at bounding box center [581, 315] width 223 height 25
type input "150kg"
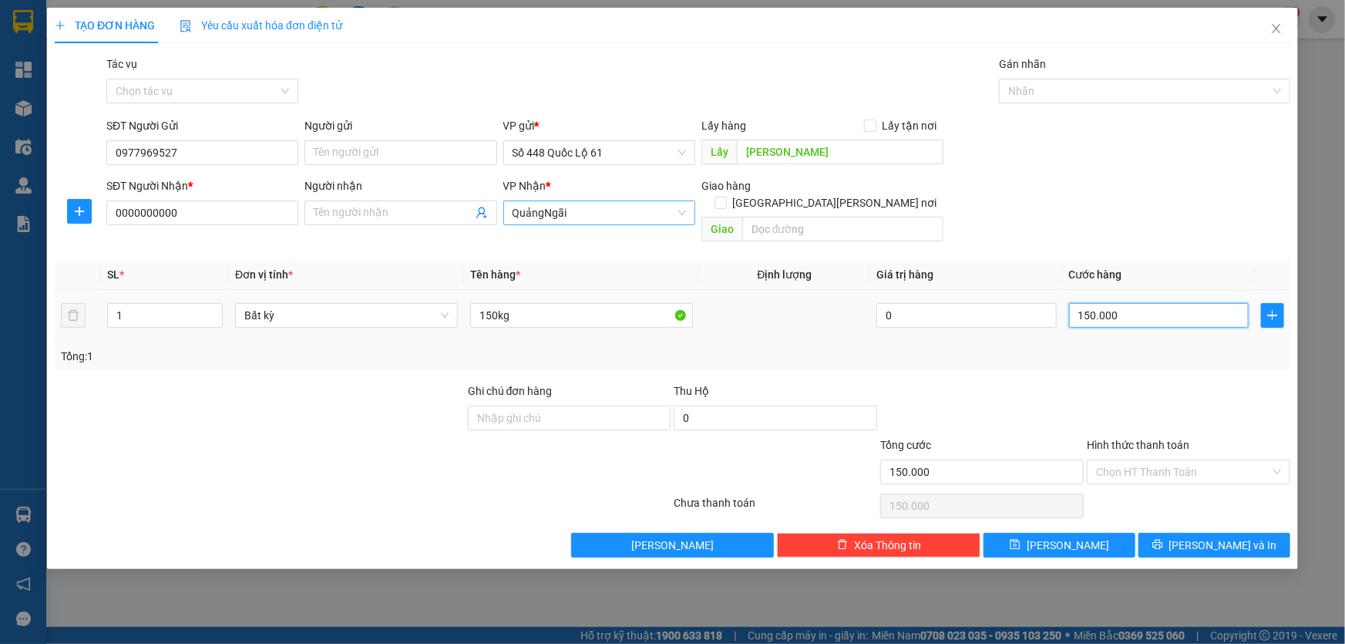
click at [651, 308] on input "150.000" at bounding box center [1159, 315] width 180 height 25
type input "4"
type input "45"
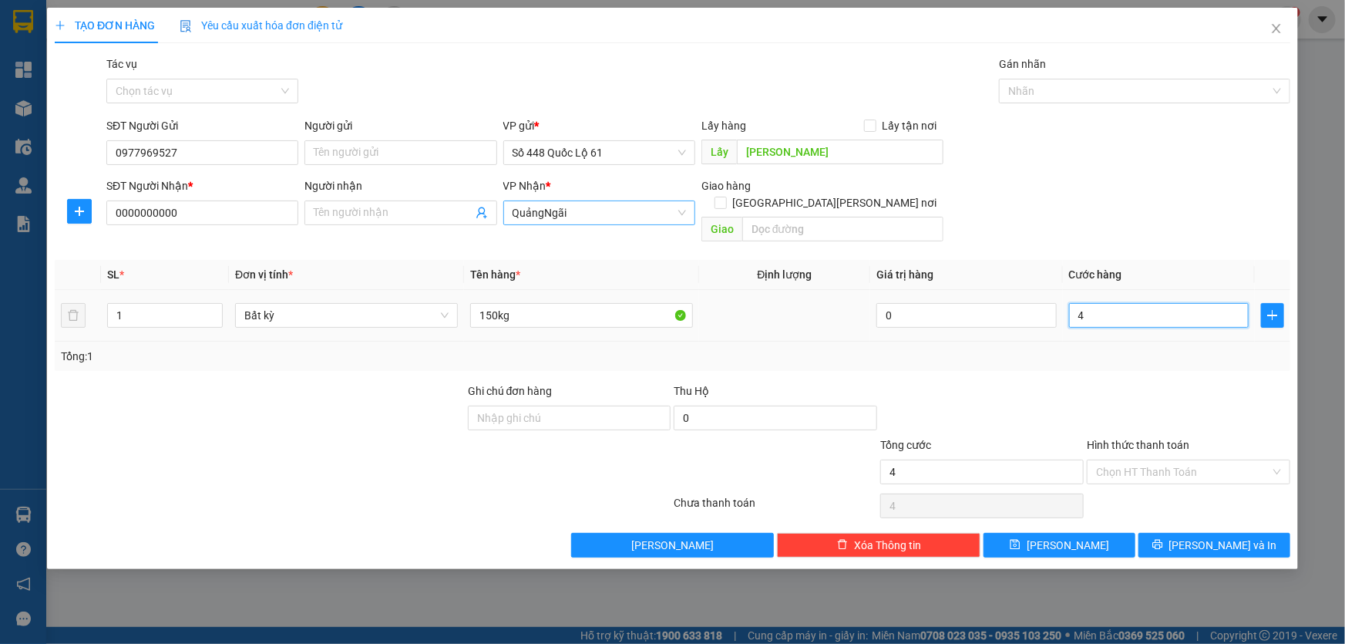
type input "45"
type input "450"
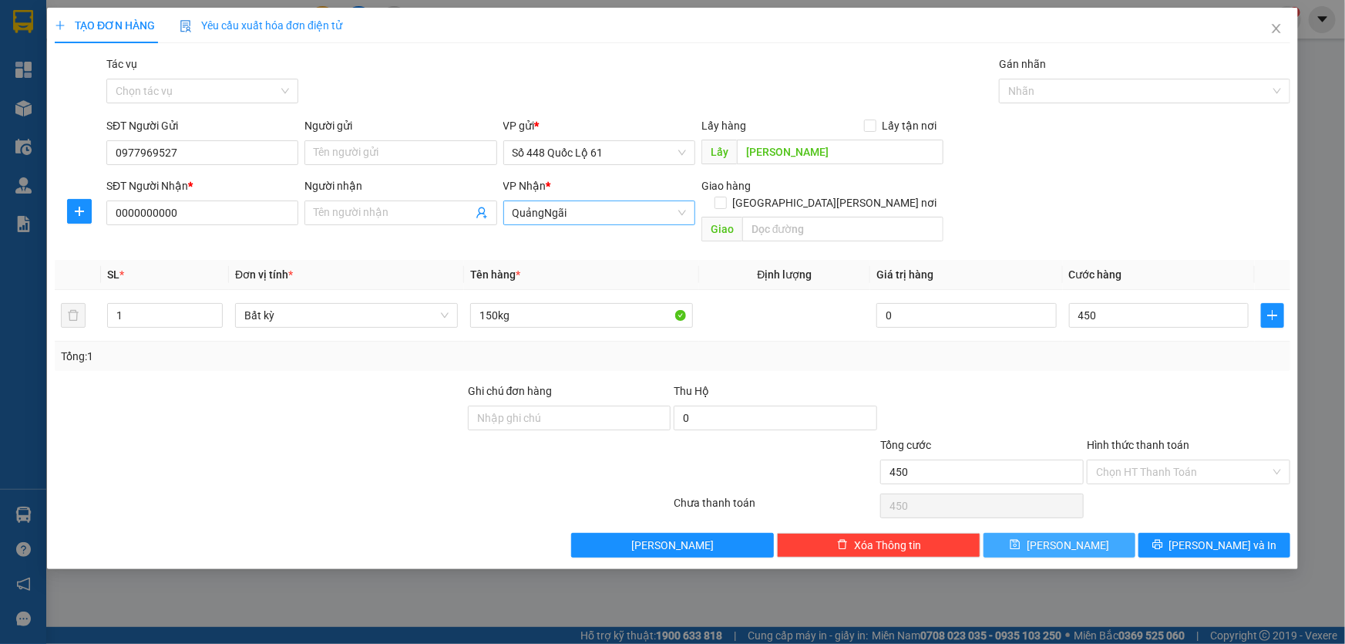
type input "450.000"
click at [651, 429] on button "Lưu" at bounding box center [1060, 545] width 152 height 25
type input "0"
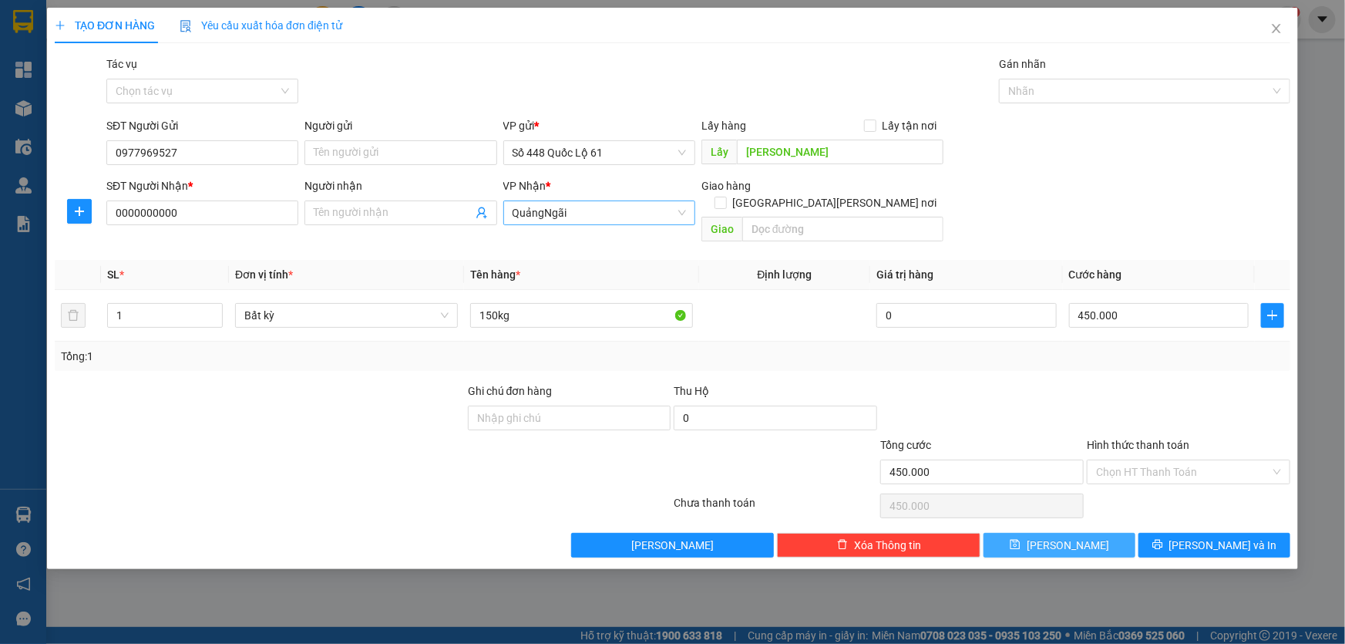
type input "0"
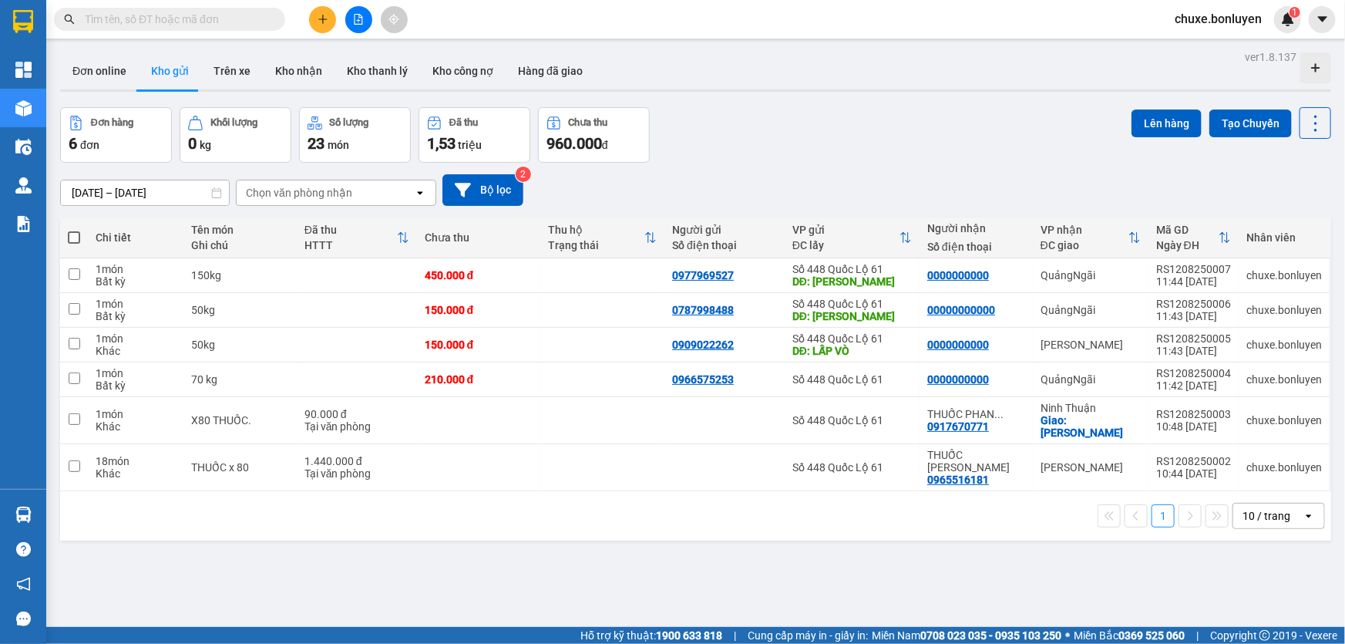
click at [85, 28] on span at bounding box center [169, 19] width 231 height 23
click at [94, 25] on input "text" at bounding box center [176, 19] width 182 height 17
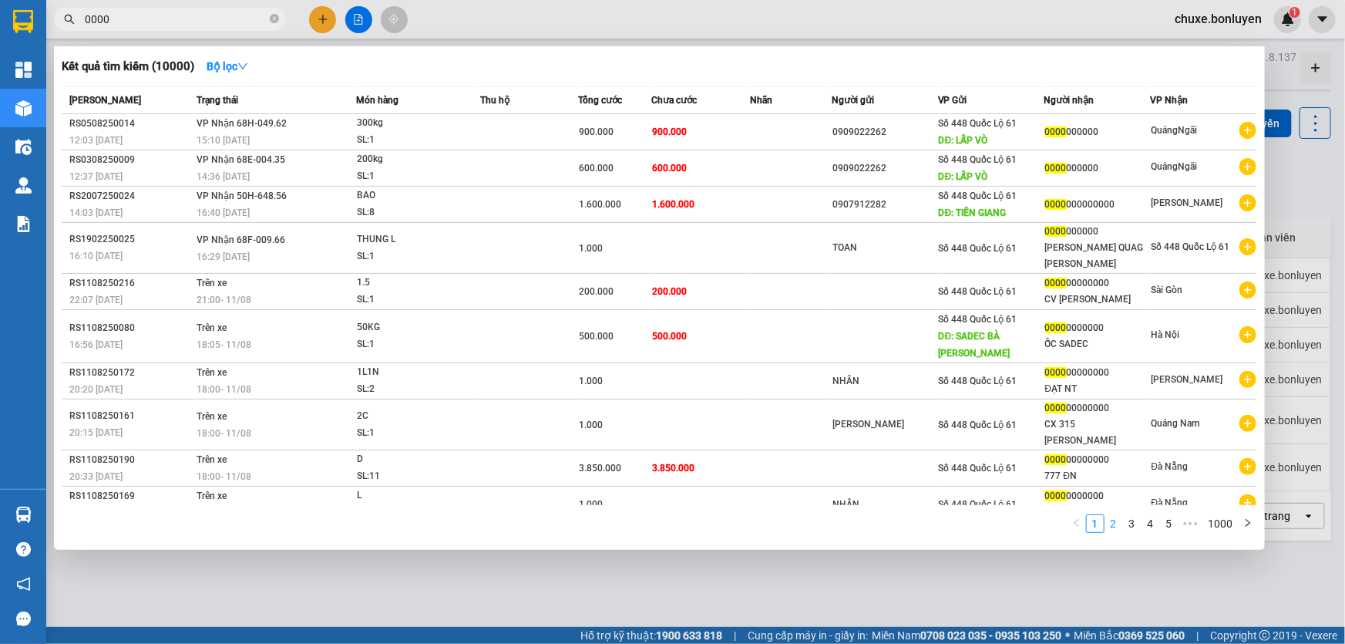
click at [651, 429] on link "2" at bounding box center [1114, 523] width 17 height 17
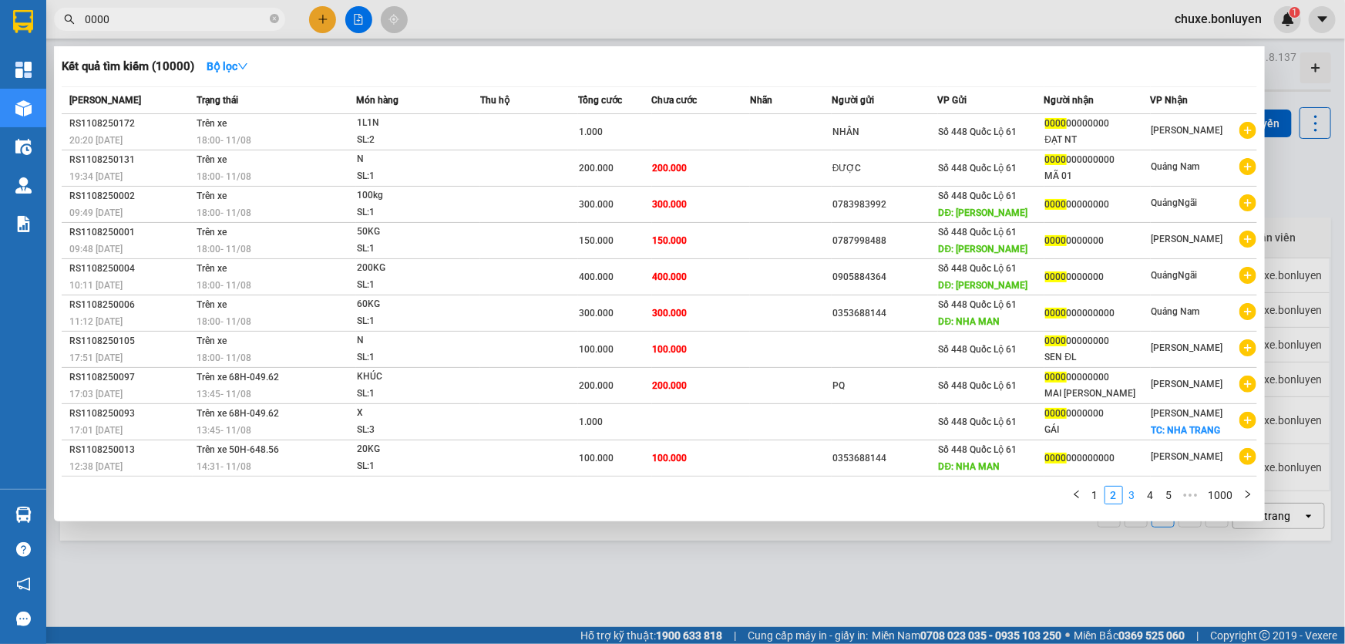
click at [651, 429] on link "3" at bounding box center [1132, 494] width 17 height 17
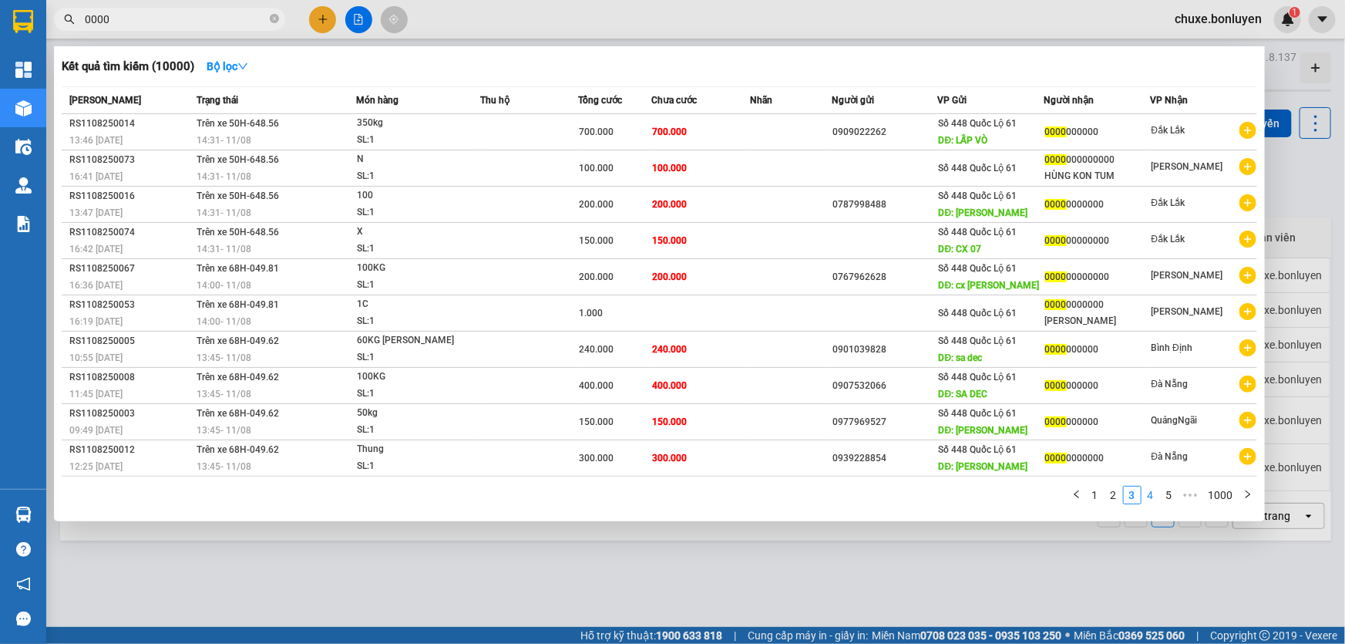
click at [651, 429] on link "4" at bounding box center [1151, 494] width 17 height 17
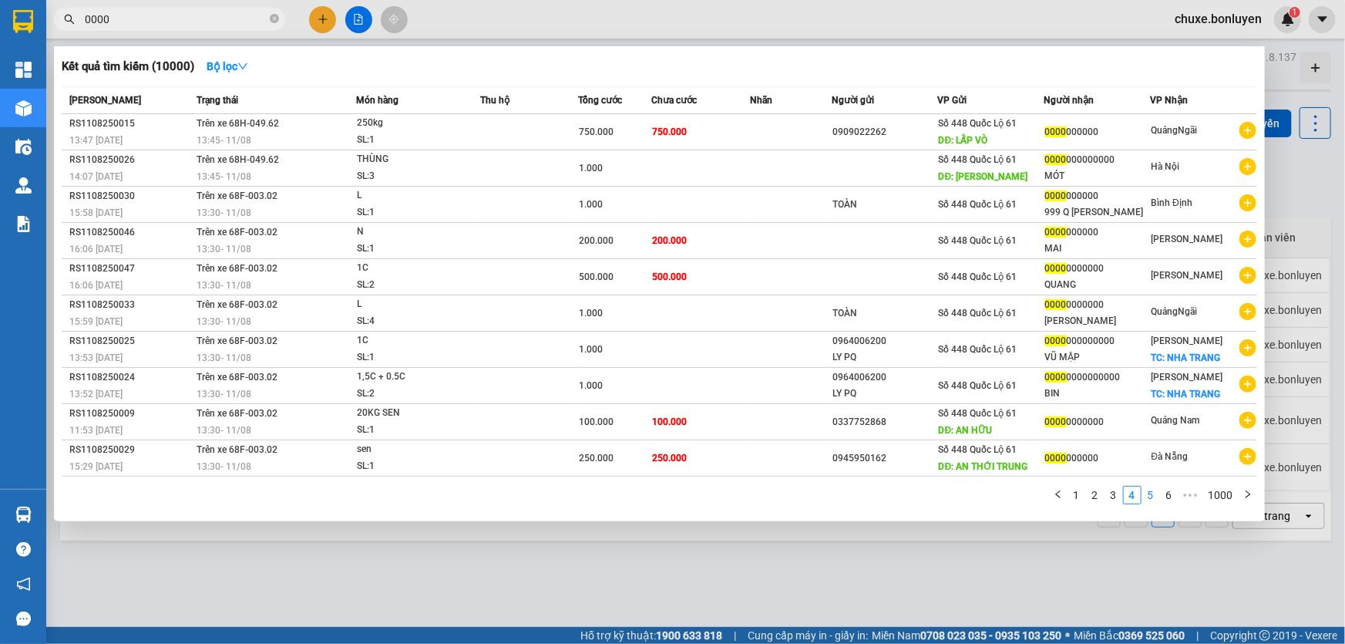
click at [651, 429] on link "5" at bounding box center [1151, 494] width 17 height 17
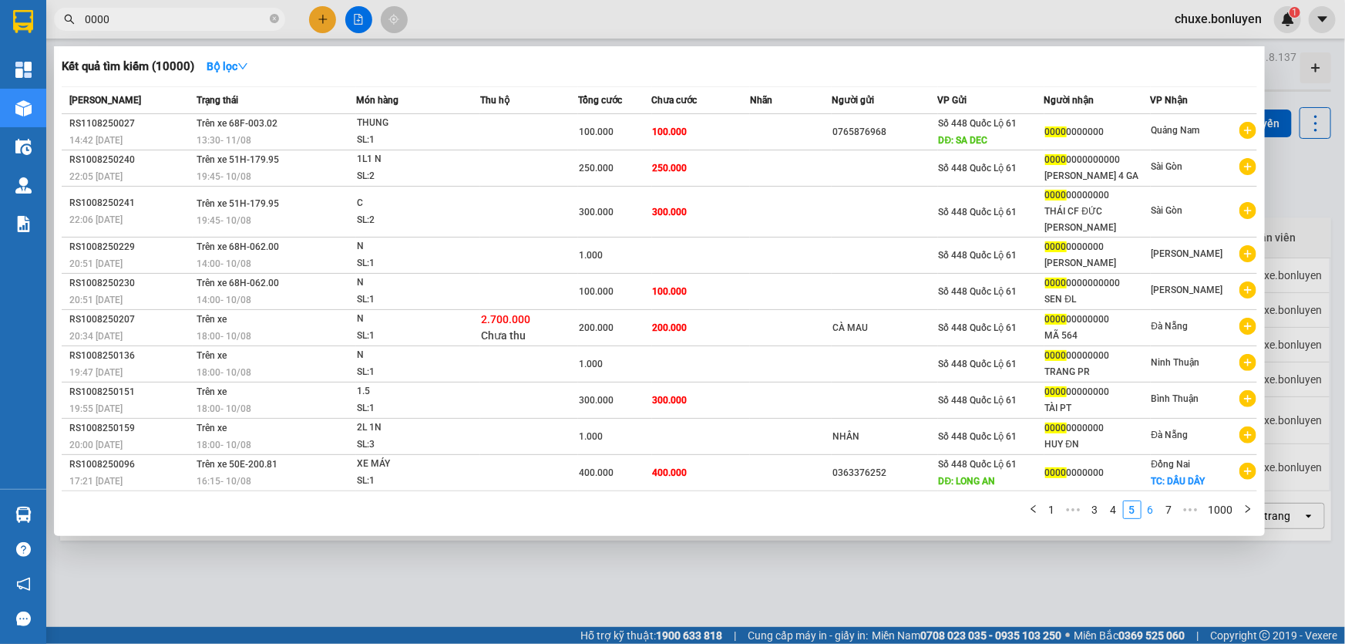
click at [651, 429] on link "6" at bounding box center [1151, 509] width 17 height 17
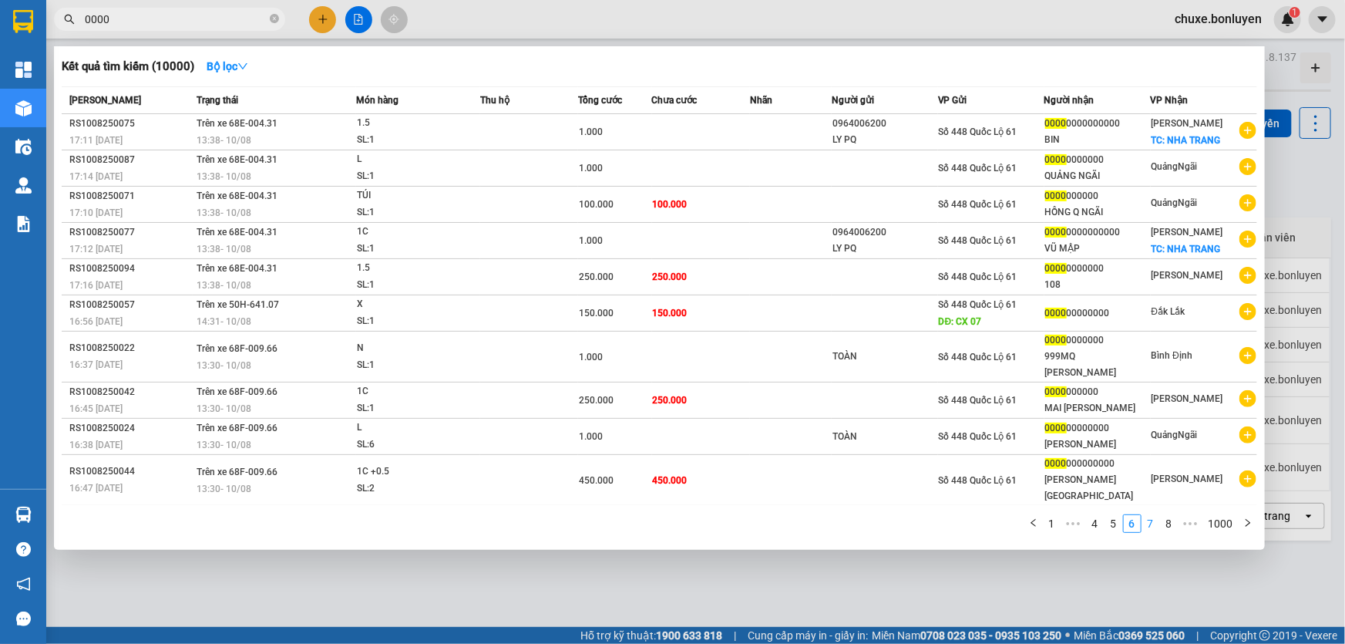
click at [651, 429] on link "7" at bounding box center [1151, 523] width 17 height 17
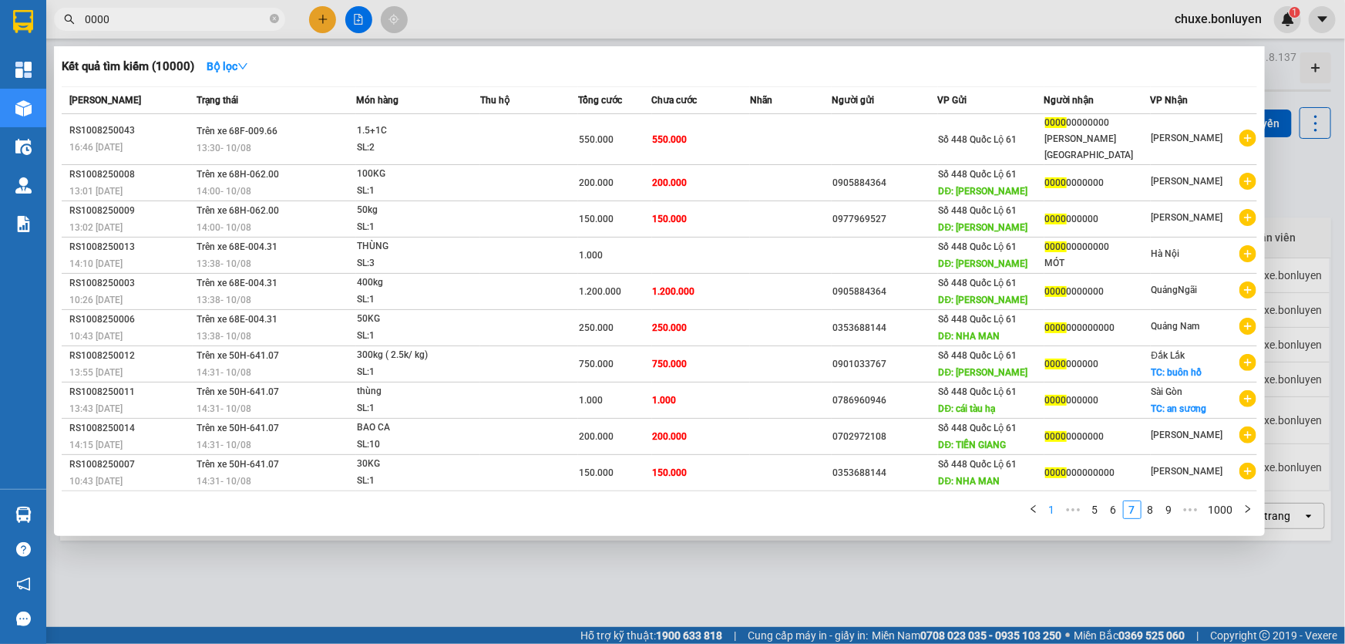
click at [651, 429] on link "1" at bounding box center [1052, 509] width 17 height 17
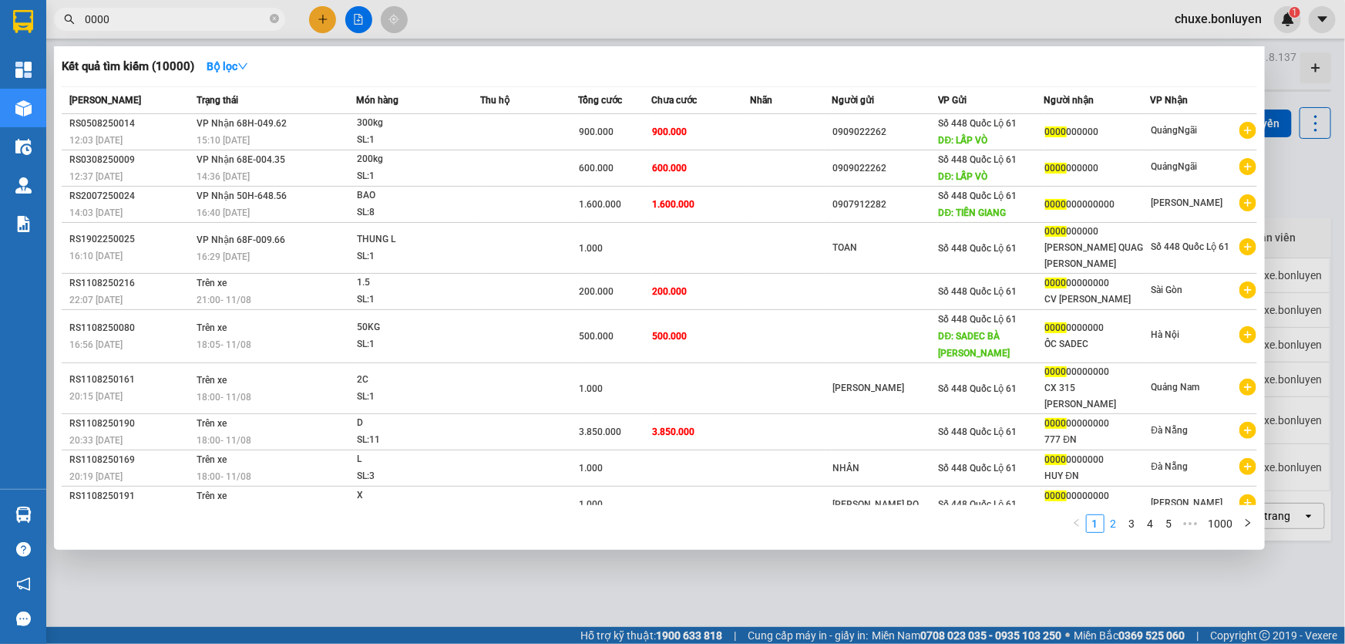
click at [651, 429] on link "2" at bounding box center [1114, 523] width 17 height 17
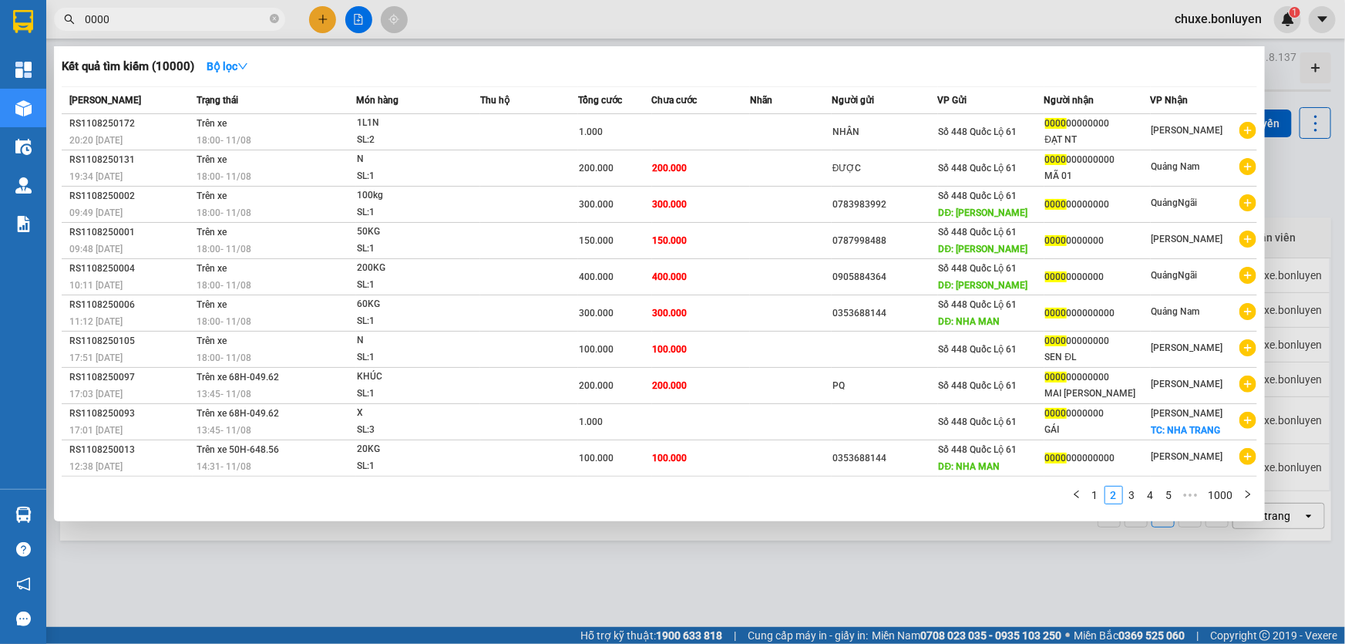
click at [227, 15] on input "0000" at bounding box center [176, 19] width 182 height 17
type input "0"
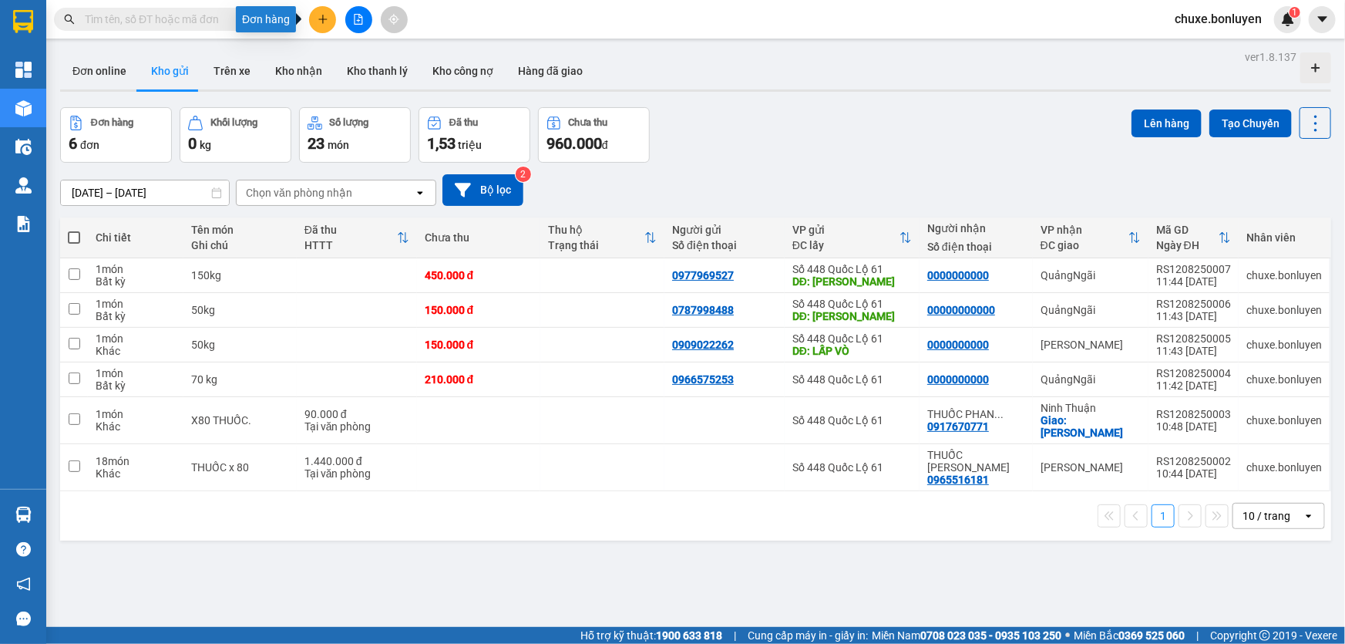
click at [313, 18] on button at bounding box center [322, 19] width 27 height 27
click at [338, 47] on div "Tạo đơn hàng" at bounding box center [376, 56] width 116 height 29
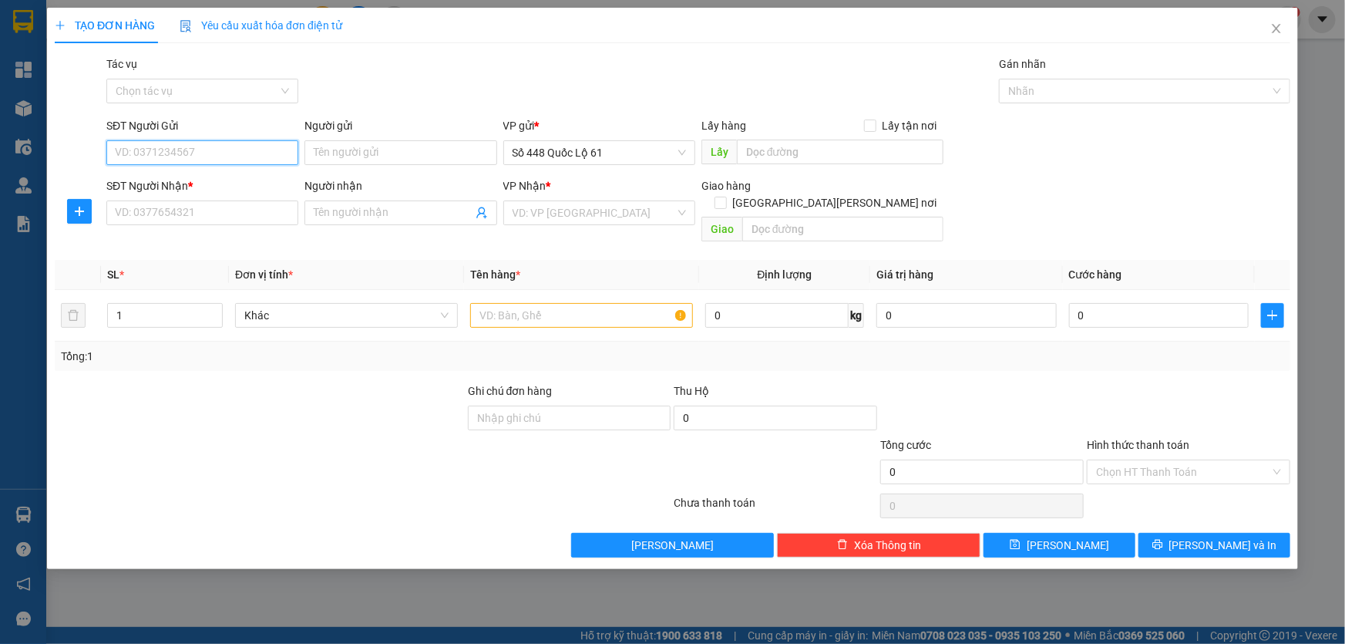
drag, startPoint x: 160, startPoint y: 158, endPoint x: 136, endPoint y: 150, distance: 25.4
click at [159, 158] on input "SĐT Người Gửi" at bounding box center [202, 152] width 192 height 25
click at [186, 184] on div "0909022262" at bounding box center [202, 183] width 173 height 17
type input "0909022262"
type input "LẤP VÒ"
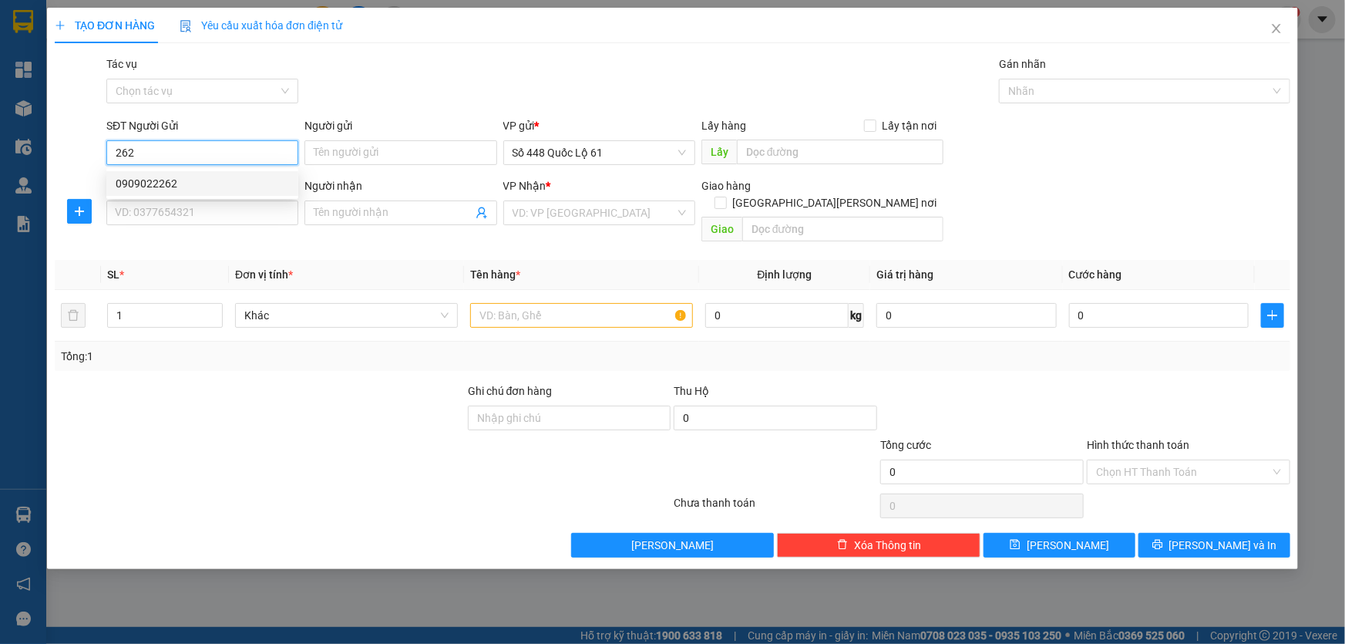
type input "0000000000"
type input "150.000"
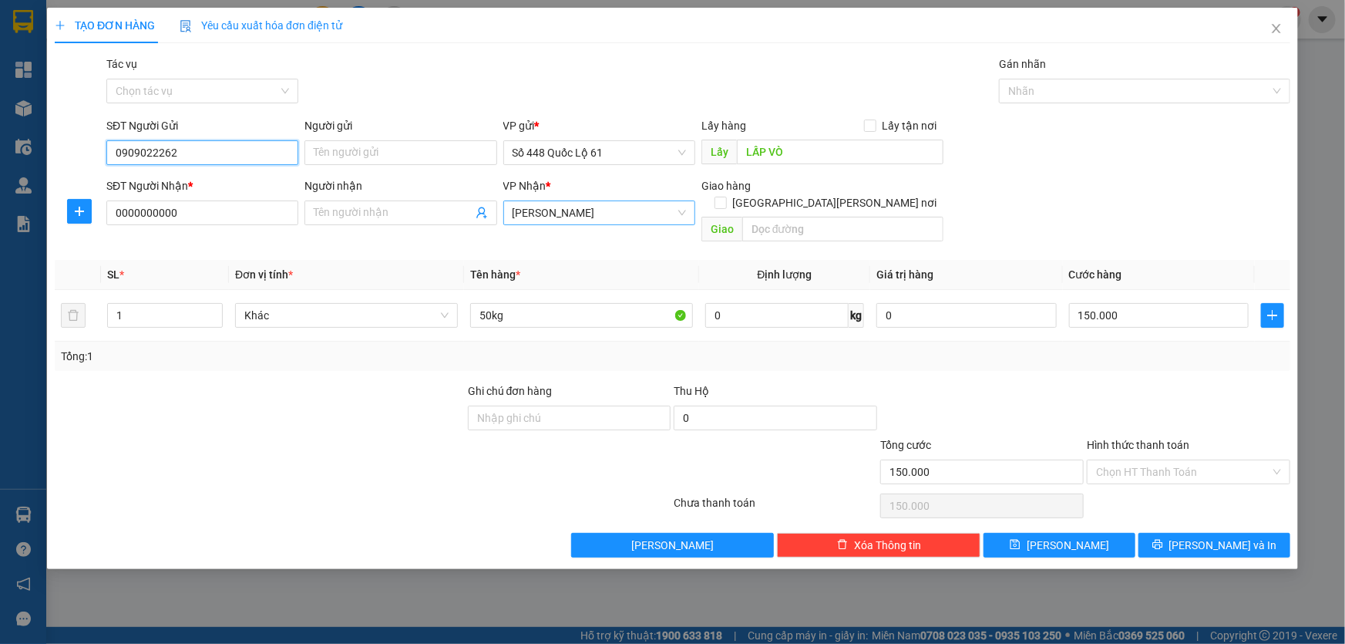
click at [565, 208] on span "Gia Lai" at bounding box center [599, 212] width 173 height 23
type input "0909022262"
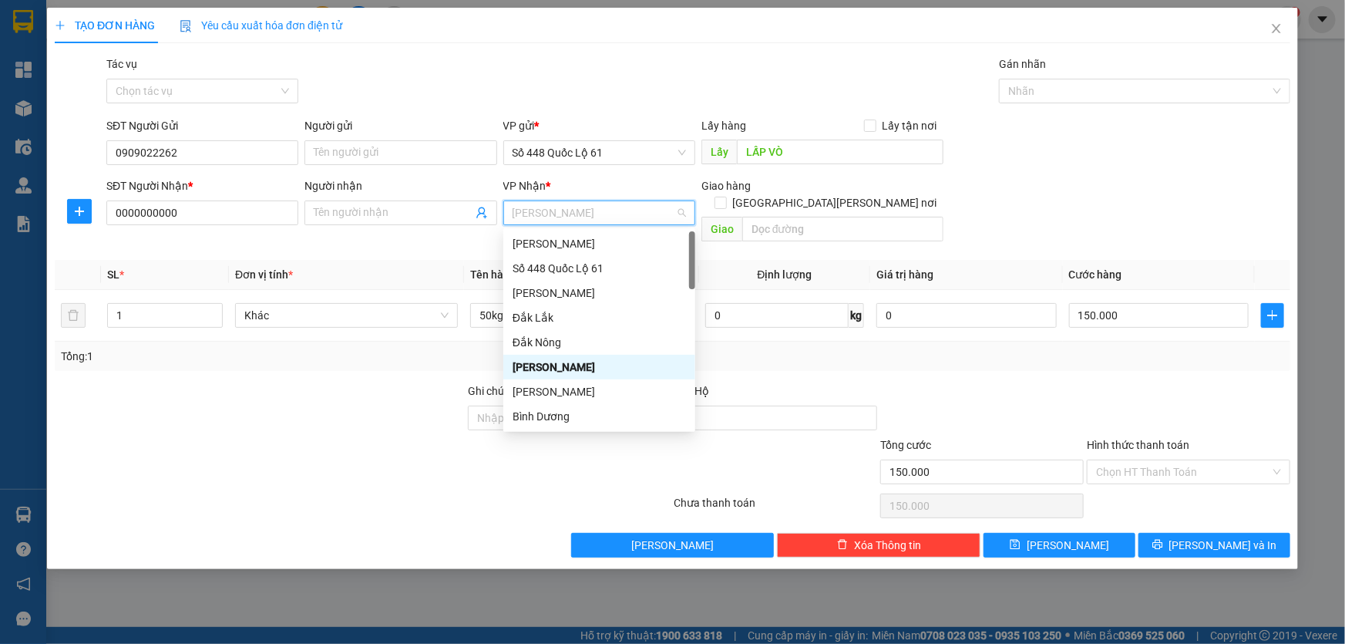
type input "q"
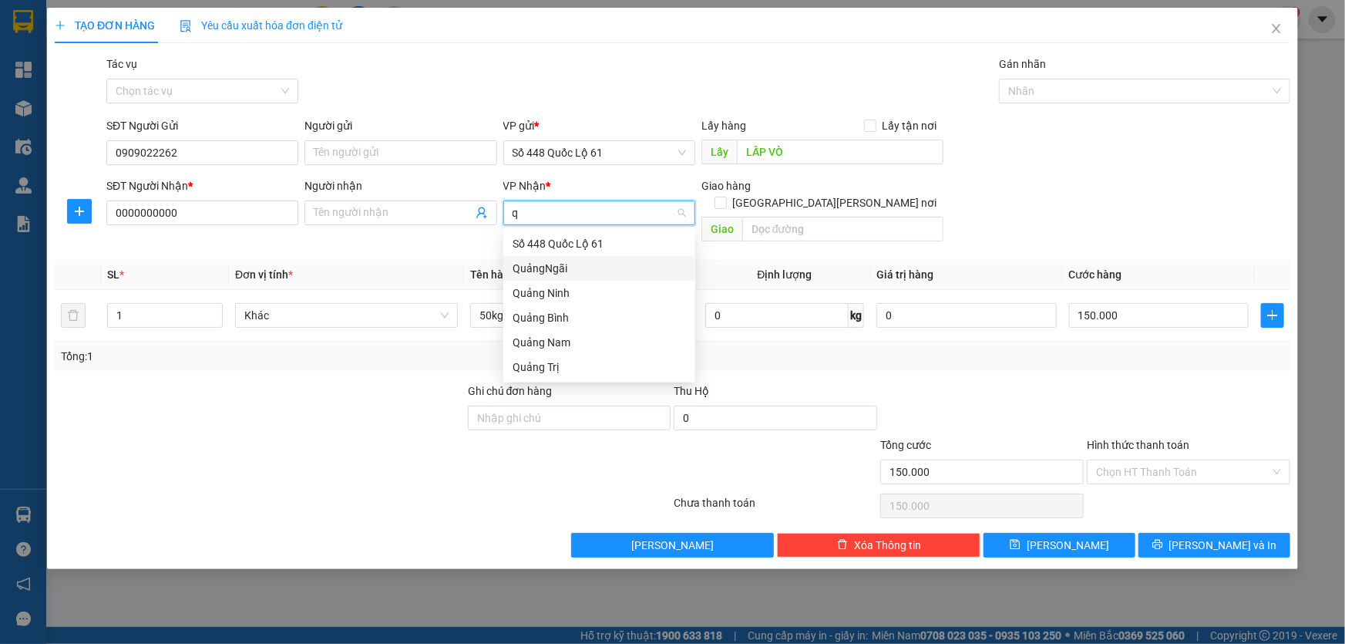
click at [550, 270] on div "QuảngNgãi" at bounding box center [599, 268] width 173 height 17
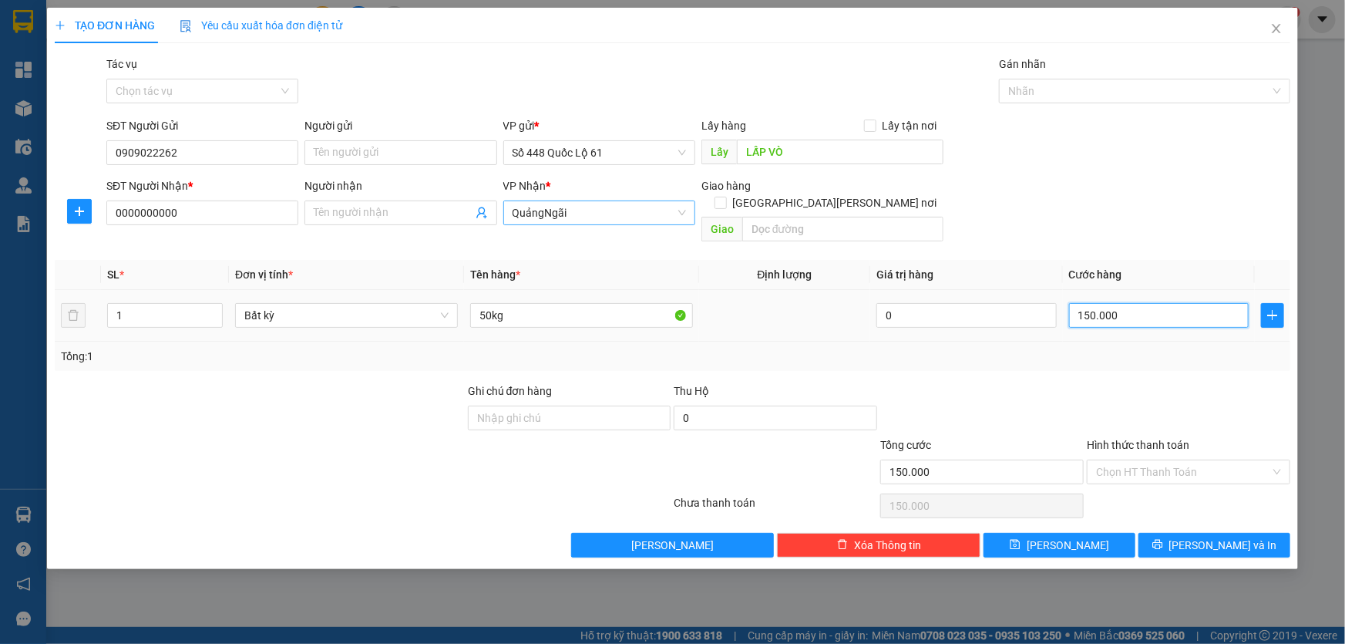
click at [651, 303] on input "150.000" at bounding box center [1159, 315] width 180 height 25
click at [651, 429] on button "Lưu" at bounding box center [1060, 545] width 152 height 25
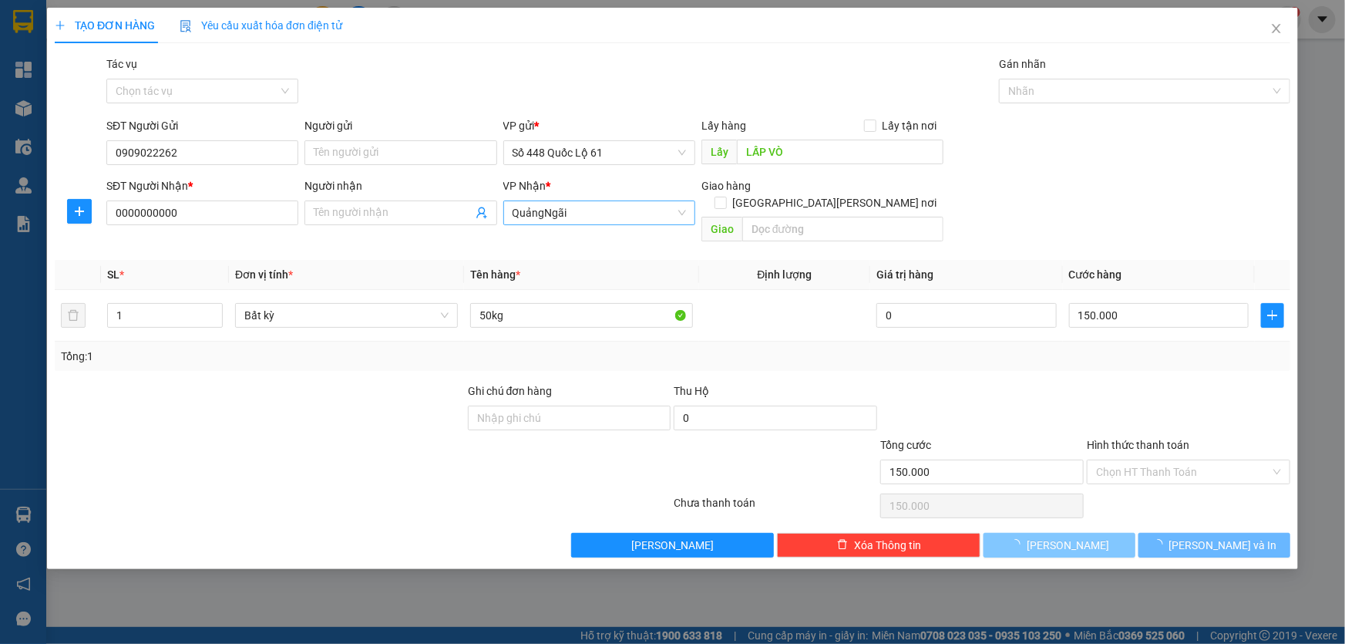
type input "0"
